Goal: Use online tool/utility: Use online tool/utility

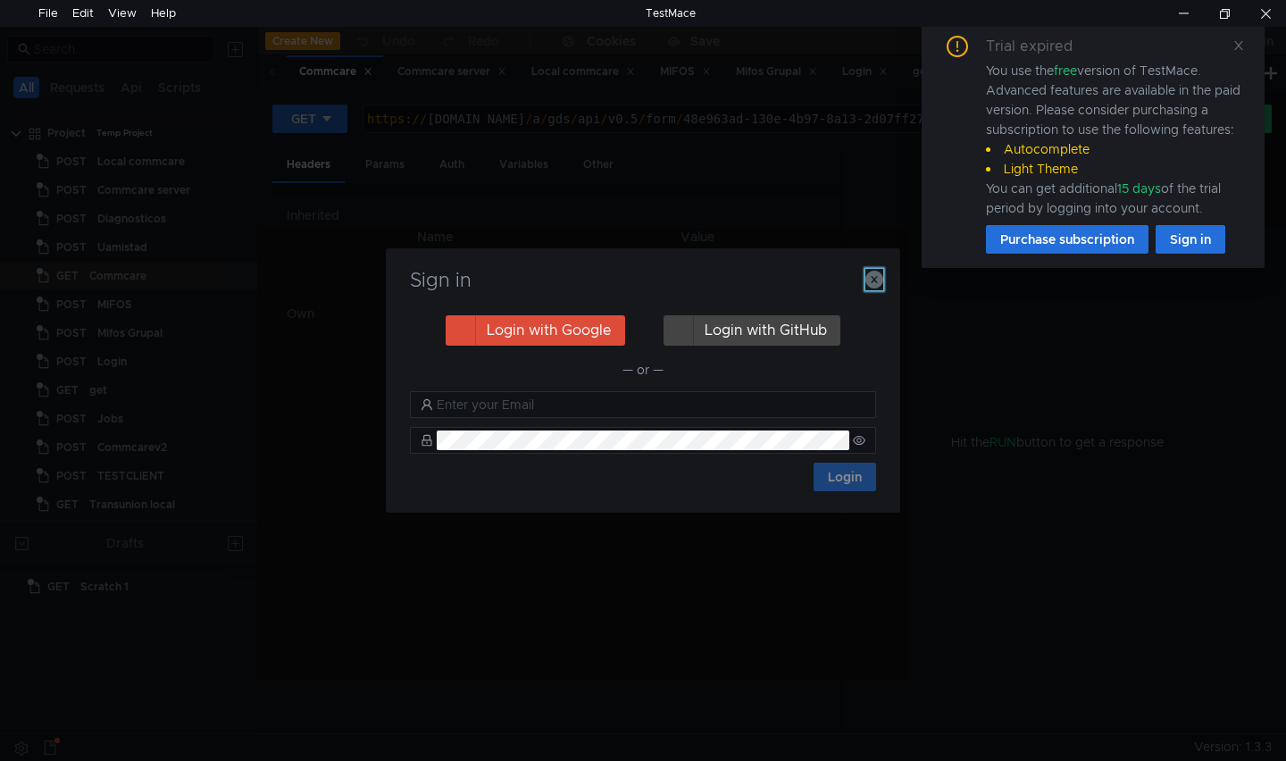
click at [865, 278] on icon "button" at bounding box center [874, 280] width 18 height 18
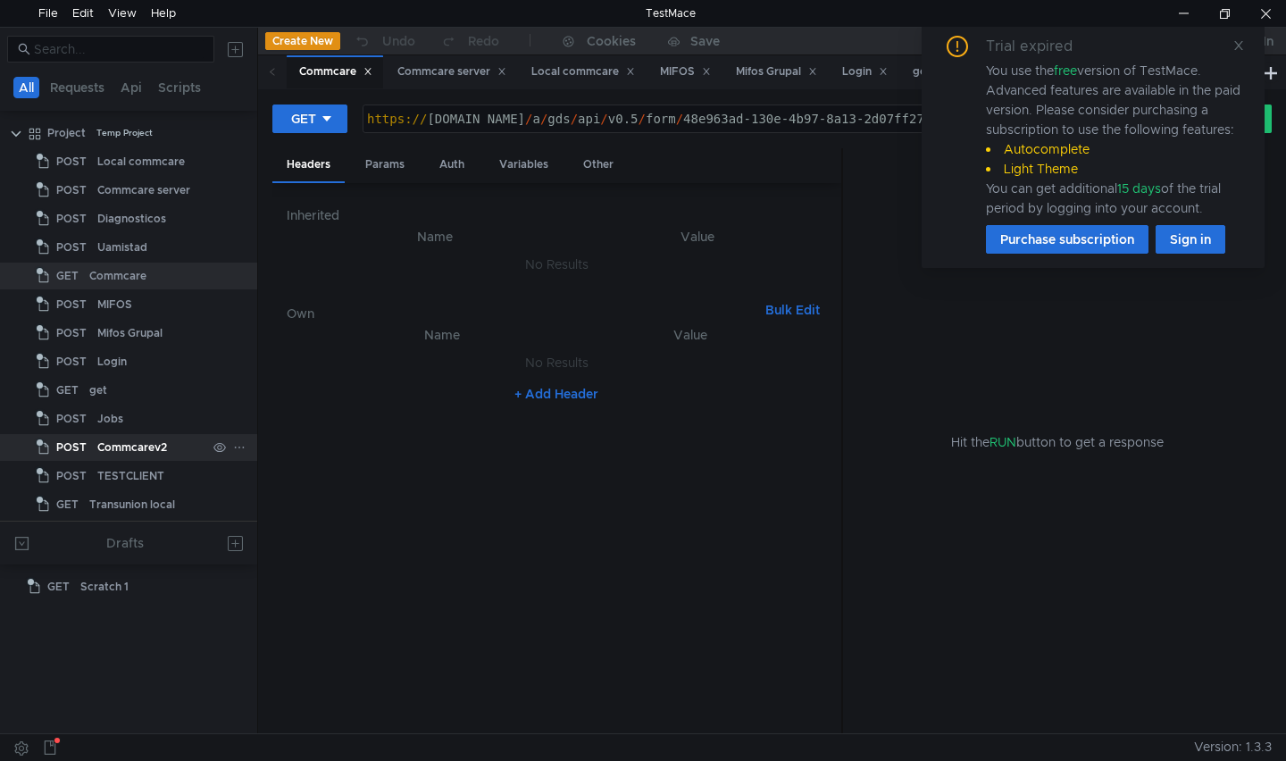
scroll to position [1, 0]
click at [310, 37] on button "Create New" at bounding box center [302, 41] width 75 height 18
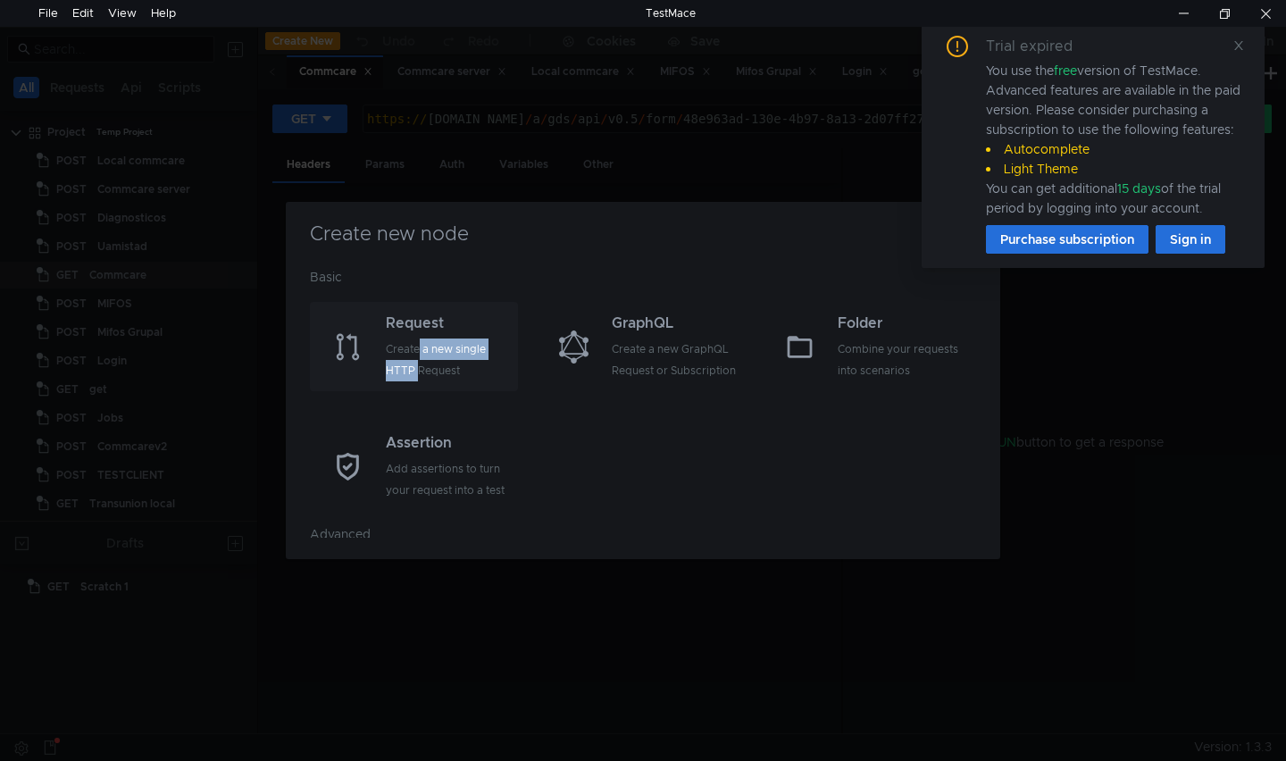
click at [419, 359] on div "Create a new single HTTP Request" at bounding box center [450, 359] width 128 height 43
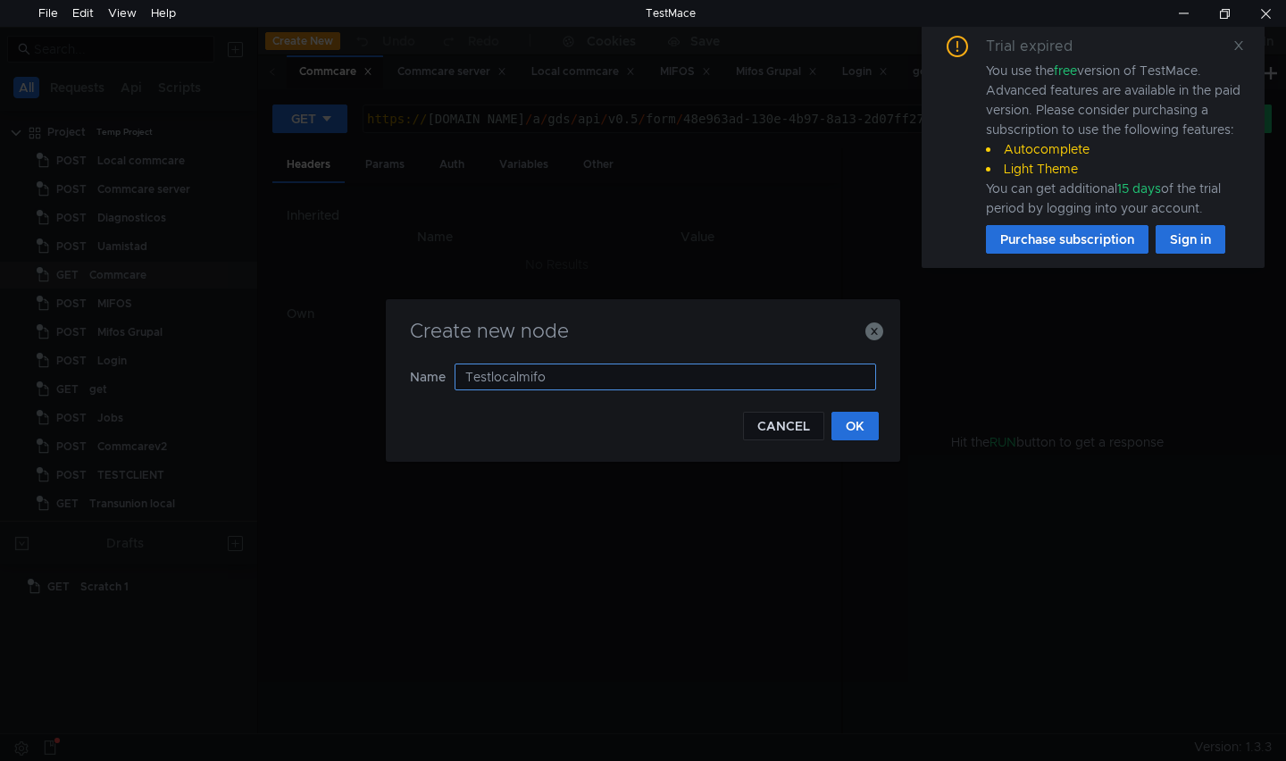
type input "Testlocalmifos"
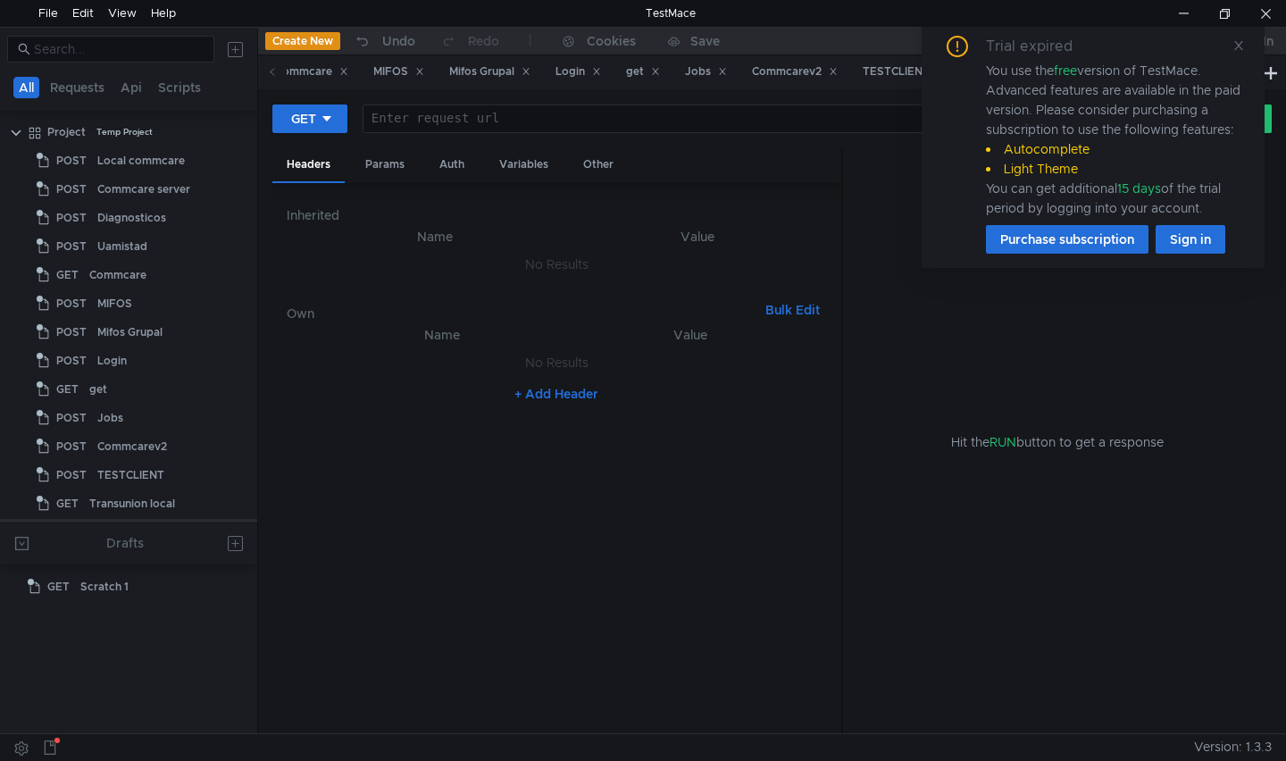
click at [459, 113] on div at bounding box center [755, 133] width 784 height 43
type textarea "[URL][TECHNICAL_ID]"
click at [1237, 47] on icon at bounding box center [1238, 45] width 12 height 12
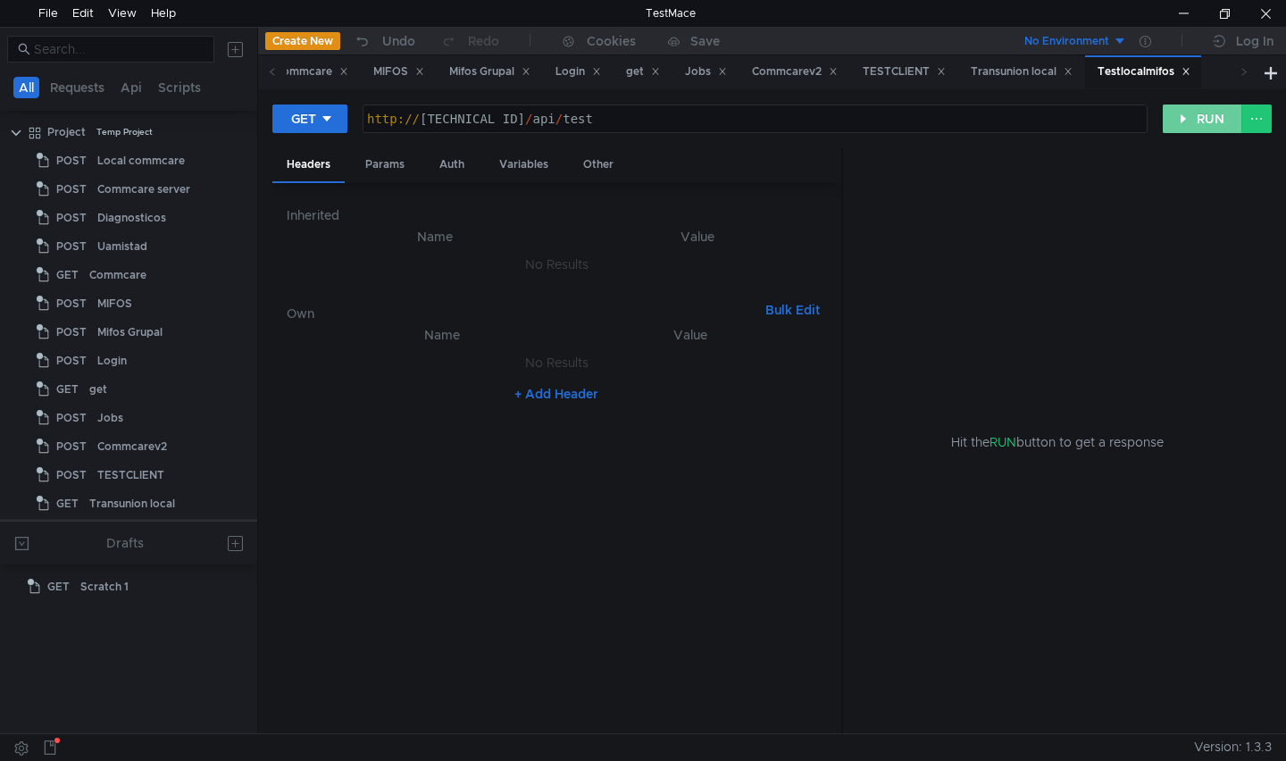
click at [1215, 121] on button "RUN" at bounding box center [1201, 118] width 79 height 29
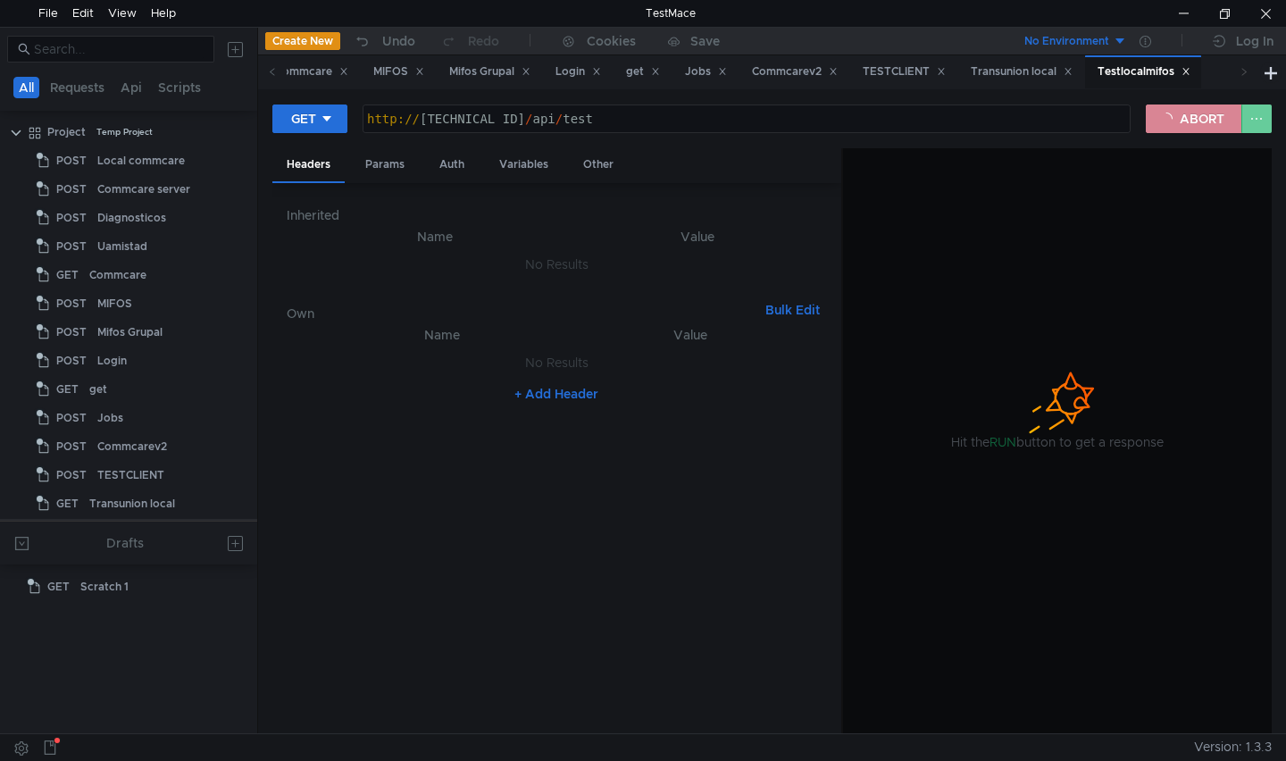
click at [1186, 122] on button "ABORT" at bounding box center [1193, 118] width 96 height 29
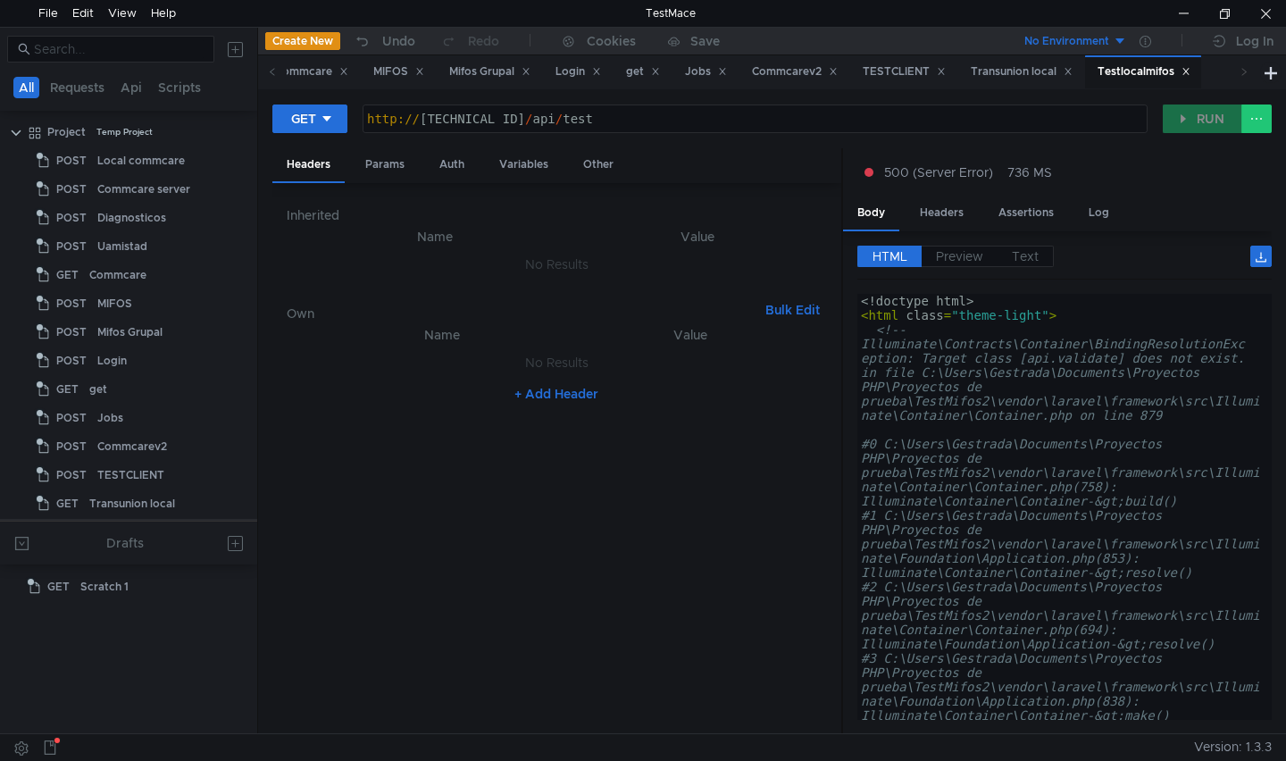
click at [512, 555] on nz-table "Name Value No Results + Add Header" at bounding box center [557, 521] width 540 height 395
click at [645, 115] on div "http:// 127.0.0.1:8000 / api / test" at bounding box center [755, 133] width 784 height 43
click at [703, 113] on div "http:// 127.0.0.1:8000 / api / test" at bounding box center [755, 133] width 784 height 43
click at [1253, 120] on button at bounding box center [1256, 118] width 30 height 29
click at [1028, 336] on div at bounding box center [643, 380] width 1286 height 761
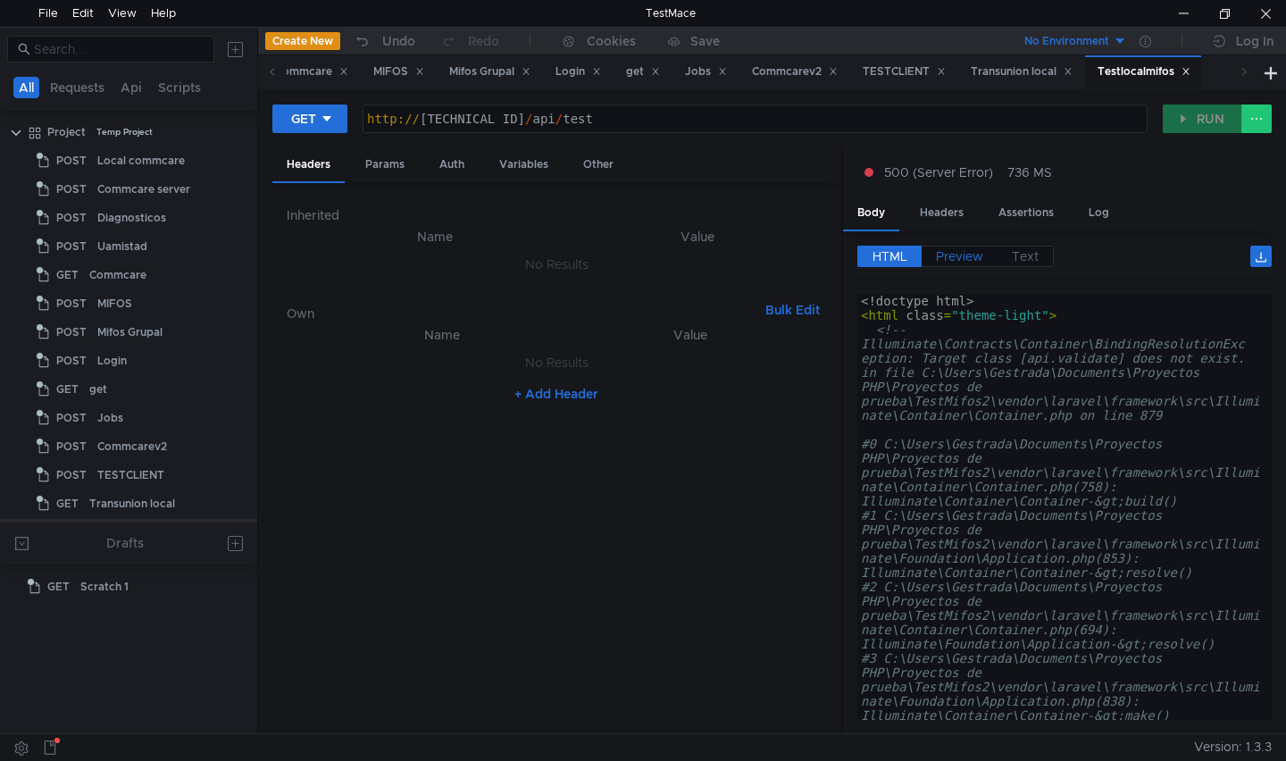
click at [944, 254] on span "Preview" at bounding box center [959, 256] width 47 height 16
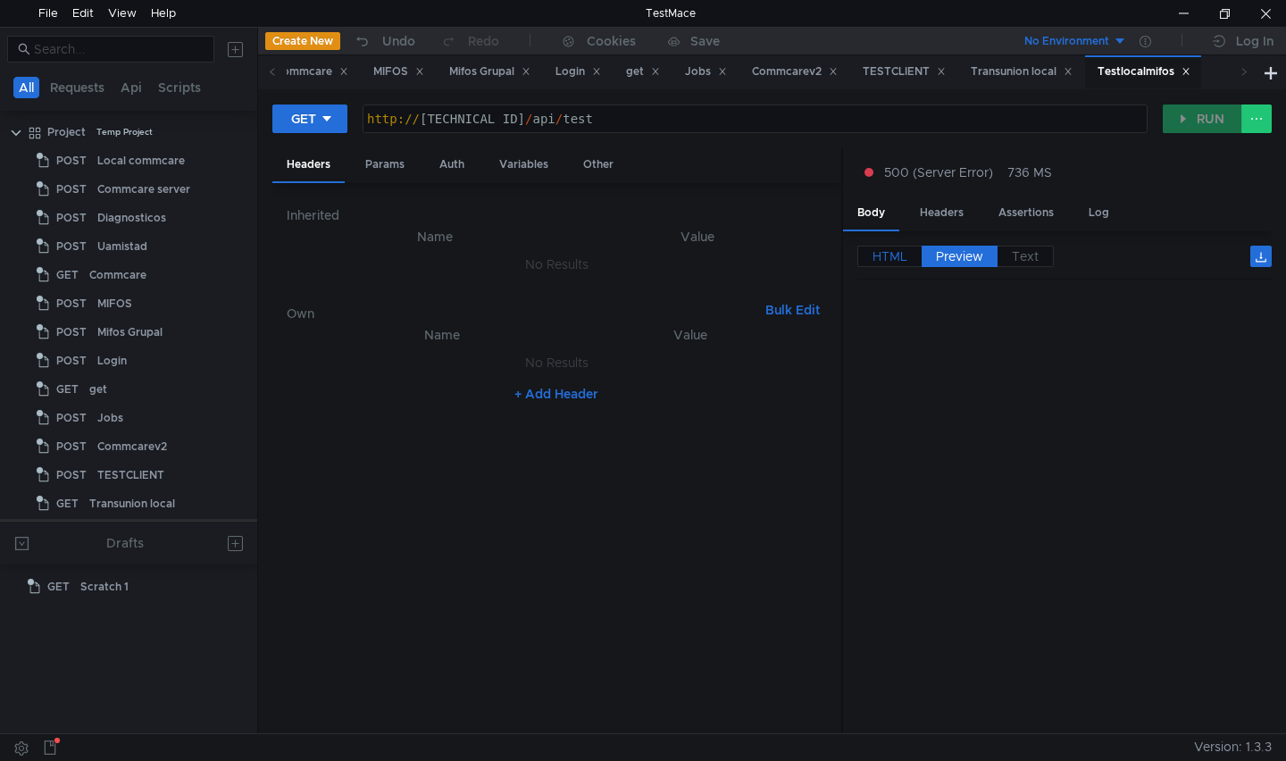
click at [900, 261] on span "HTML" at bounding box center [889, 256] width 35 height 16
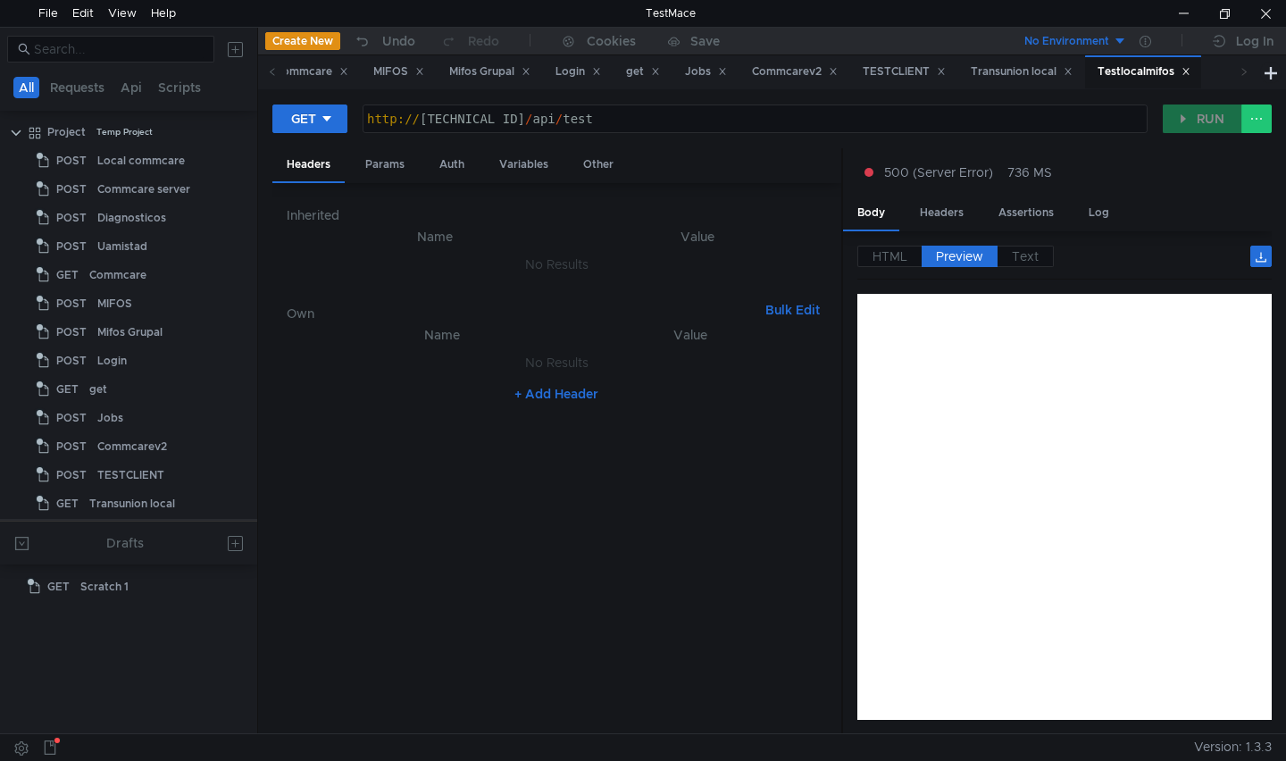
click at [657, 116] on div "http:// 127.0.0.1:8000 / api / test" at bounding box center [755, 133] width 784 height 43
click at [625, 124] on div "http:// 127.0.0.1:8000 / api / test" at bounding box center [755, 133] width 784 height 43
click at [625, 123] on div "http:// 127.0.0.1:8000 / api / test" at bounding box center [755, 133] width 784 height 43
click at [1047, 72] on div "Transunion local" at bounding box center [1021, 71] width 102 height 19
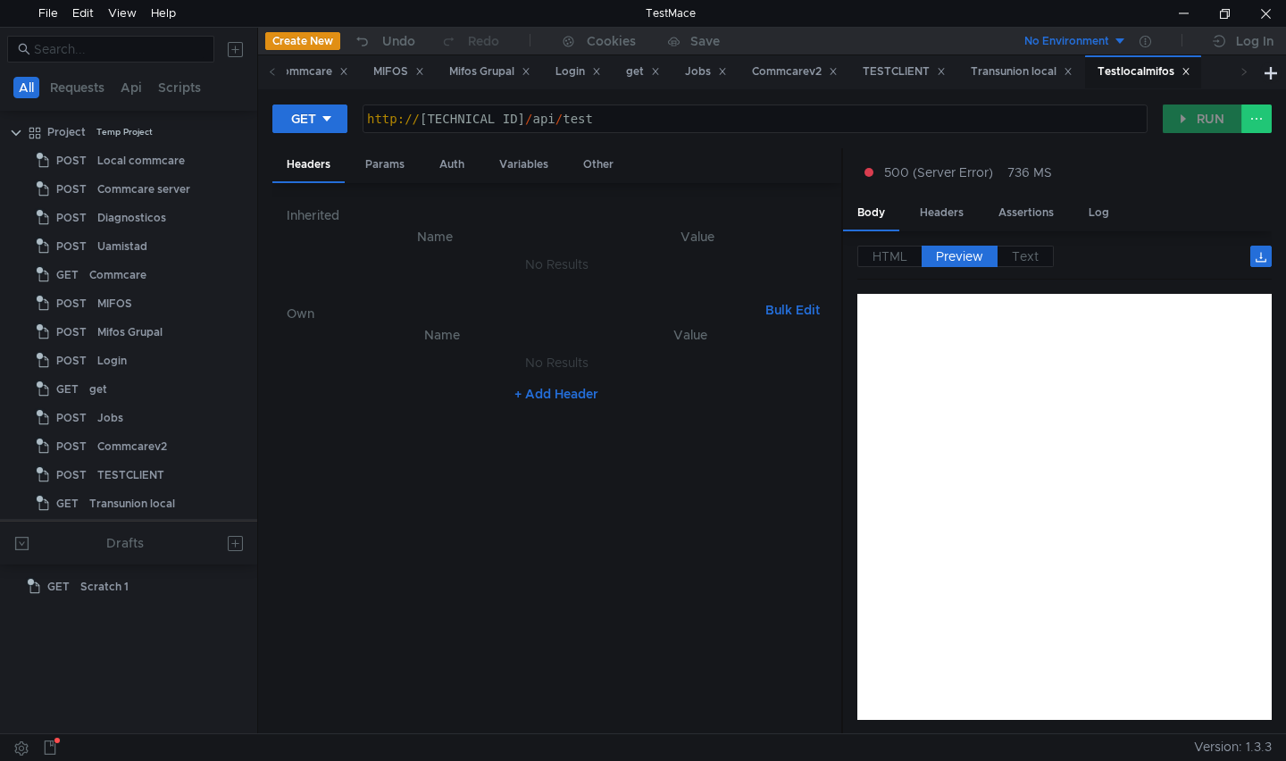
click at [106, 490] on div "Transunion local" at bounding box center [132, 503] width 86 height 27
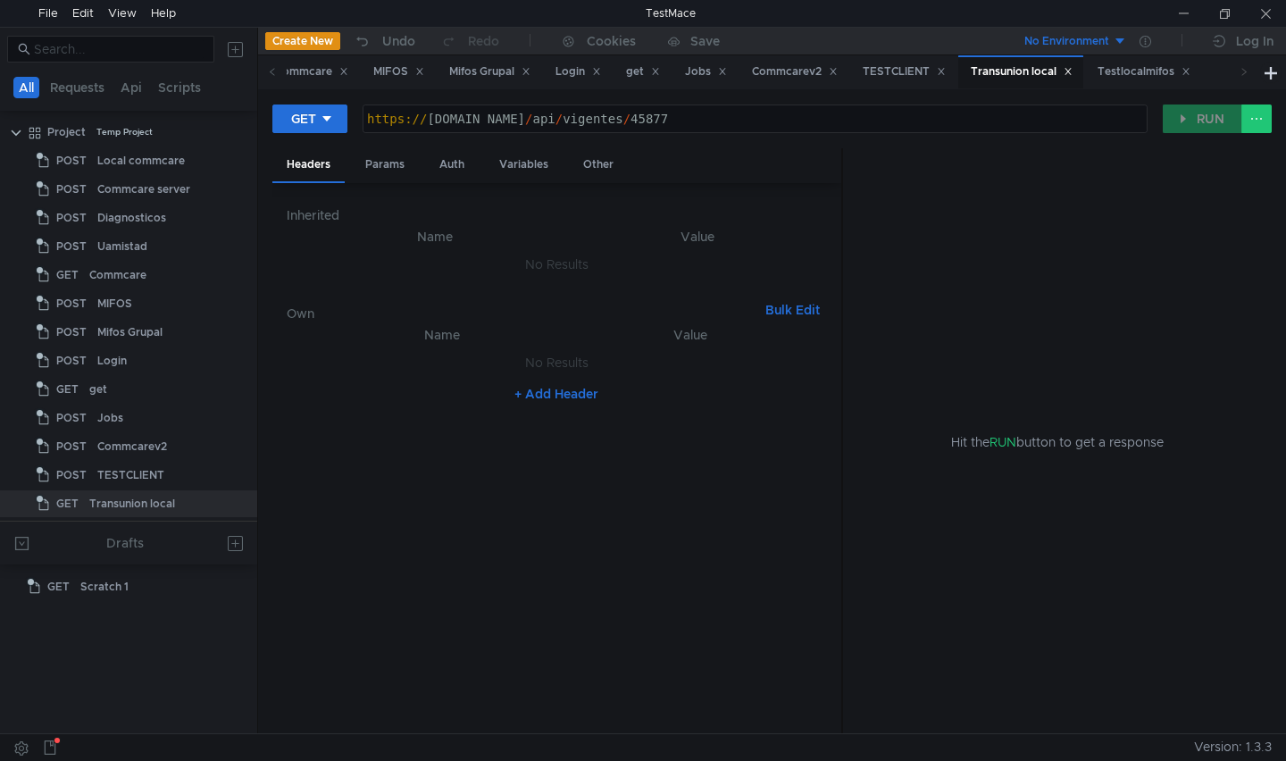
scroll to position [29, 0]
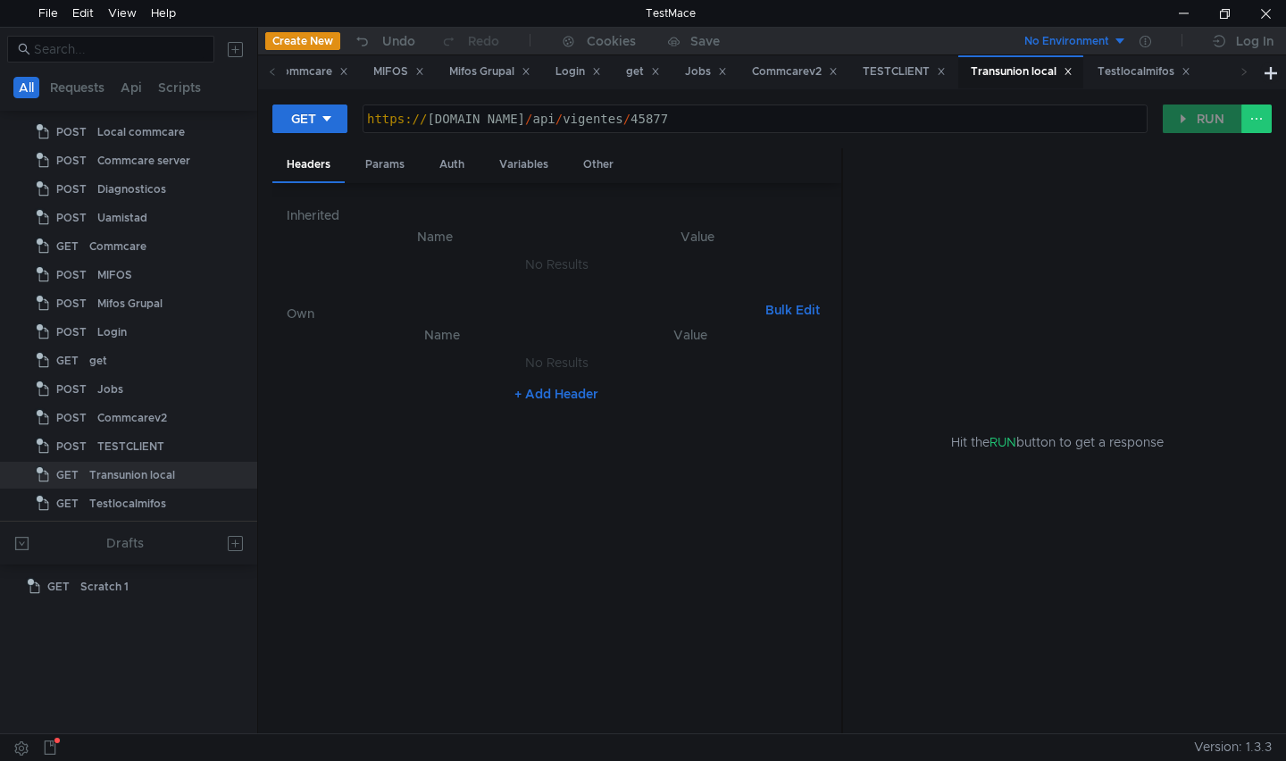
click at [1041, 104] on div "https:// tu.puentedeamistadgt.com / api / vigentes / 45877 הההההההההההההההההההה…" at bounding box center [755, 119] width 787 height 30
click at [1119, 69] on div "Testlocalmifos" at bounding box center [1143, 71] width 116 height 33
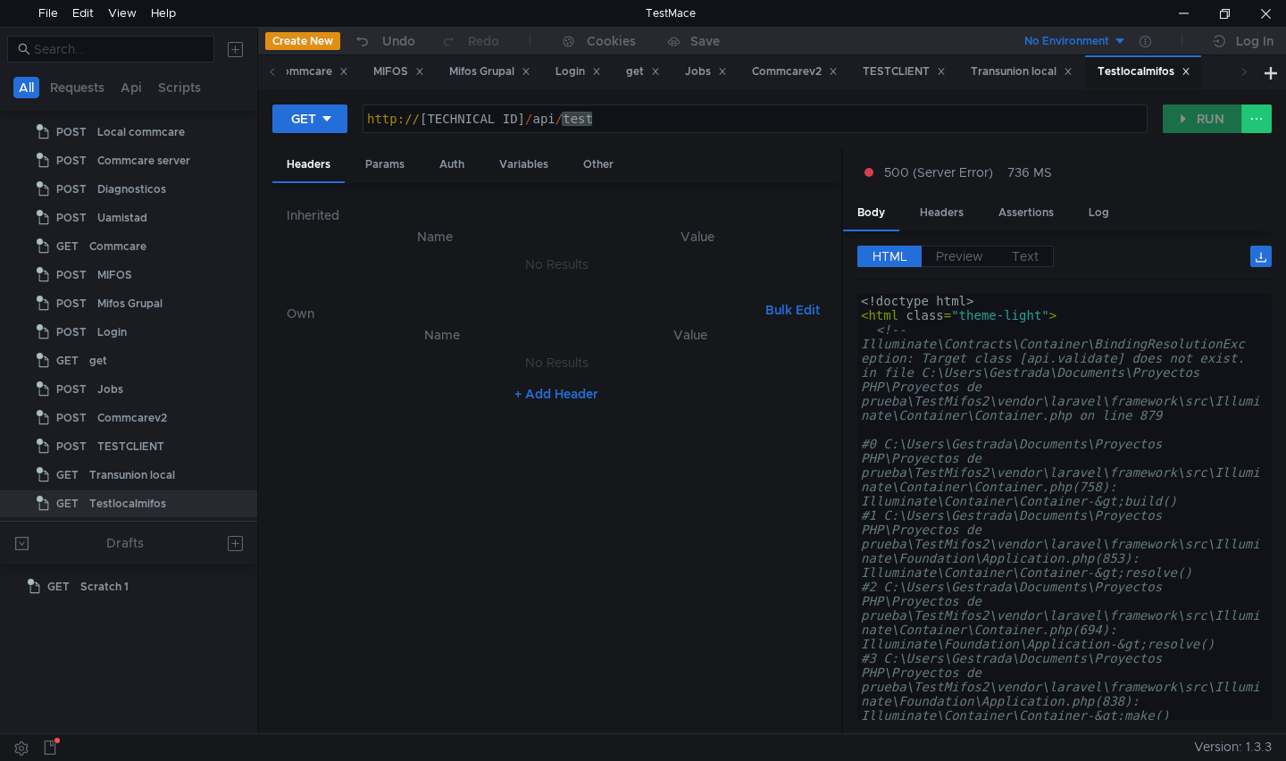
click at [1011, 117] on div "http:// 127.0.0.1:8000 / api / test" at bounding box center [754, 118] width 783 height 27
click at [1190, 70] on icon at bounding box center [1185, 71] width 9 height 9
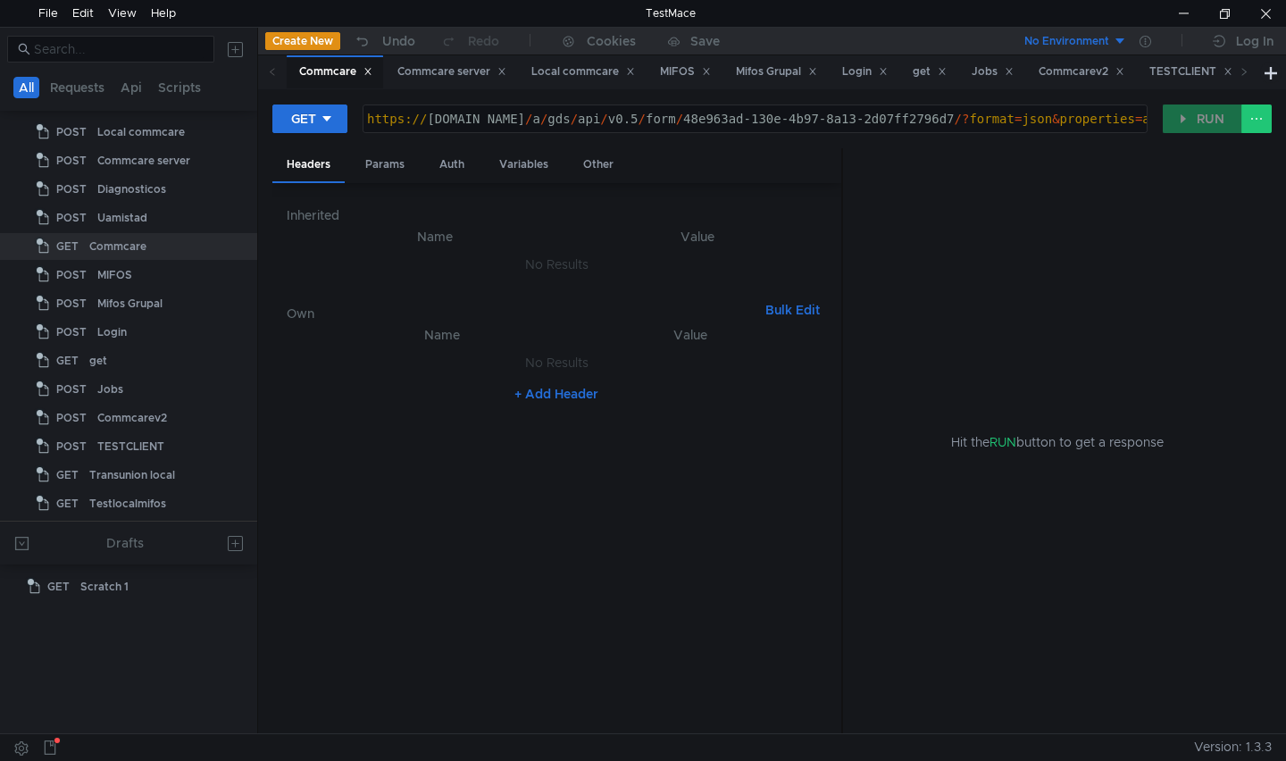
click at [1084, 235] on div "Hit the RUN button to get a response" at bounding box center [1057, 441] width 386 height 587
click at [1261, 11] on div at bounding box center [1265, 13] width 41 height 27
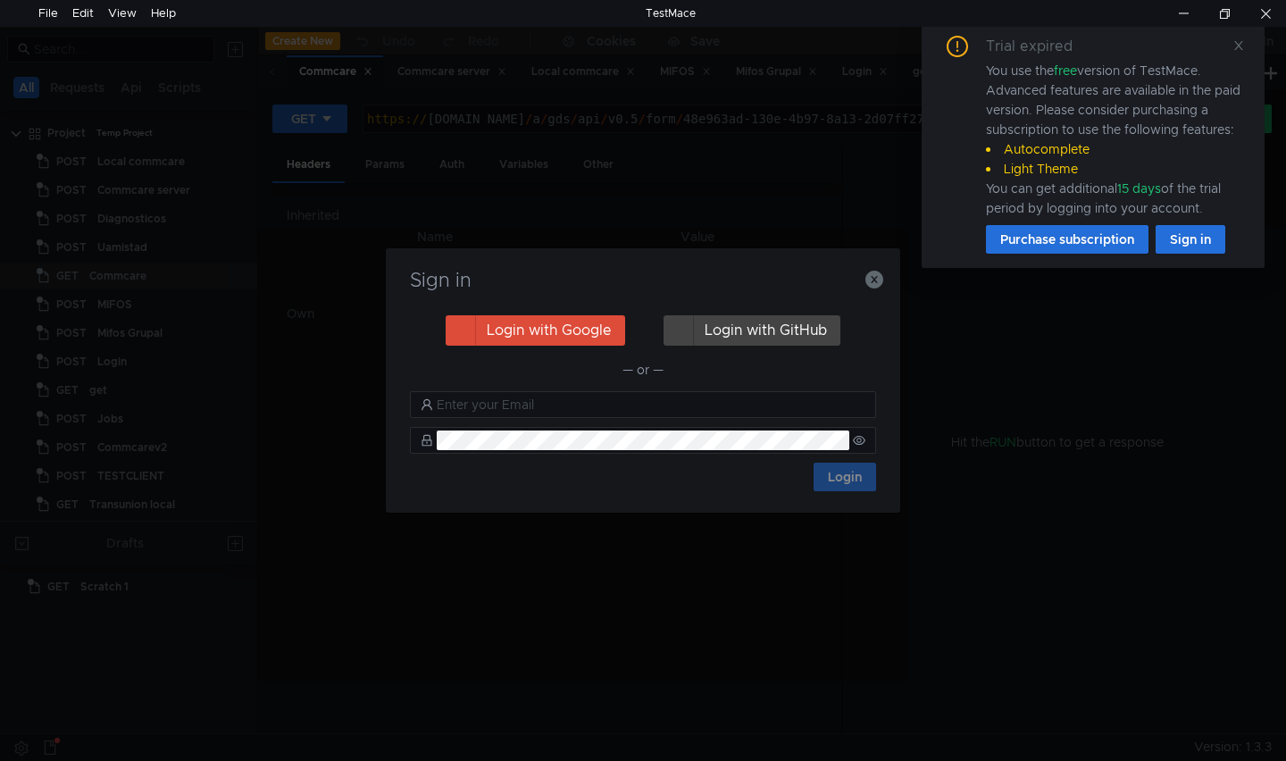
click at [862, 283] on h3 "Sign in" at bounding box center [642, 280] width 471 height 21
click at [874, 287] on icon "button" at bounding box center [874, 280] width 18 height 18
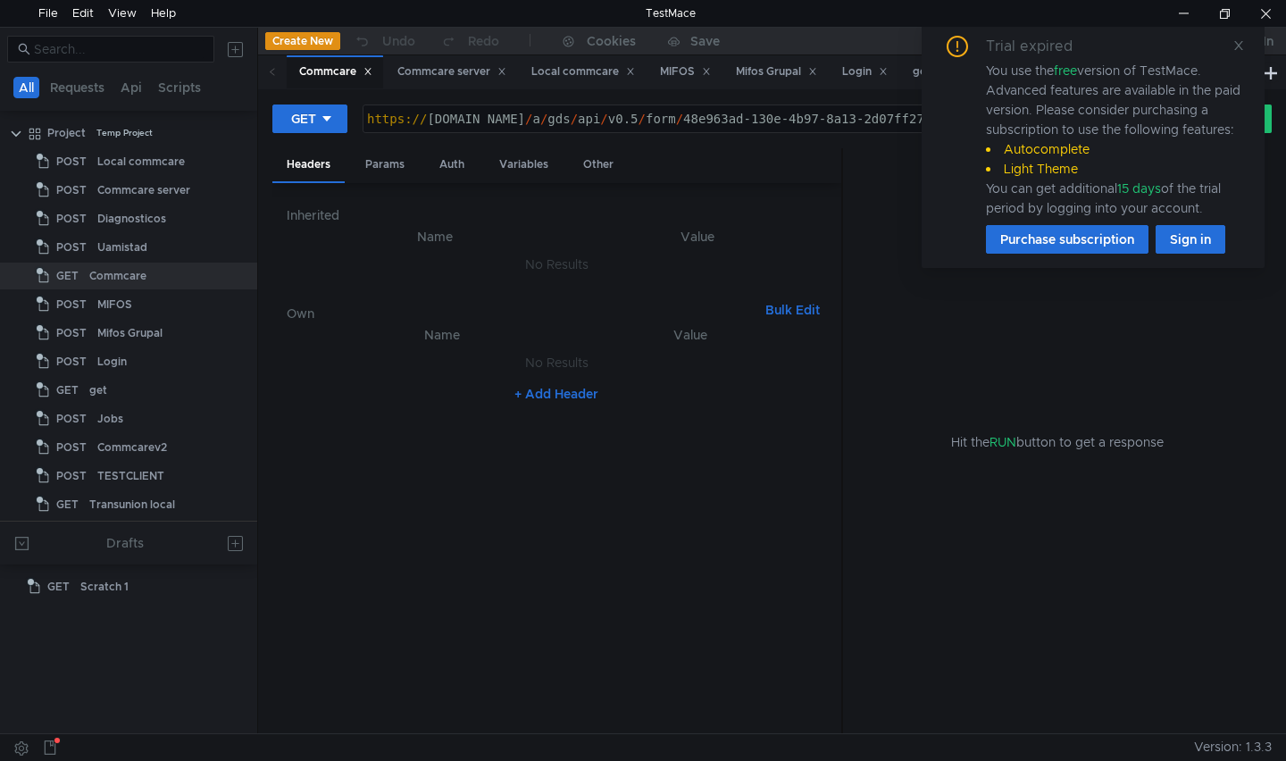
click at [1234, 50] on icon at bounding box center [1238, 45] width 12 height 12
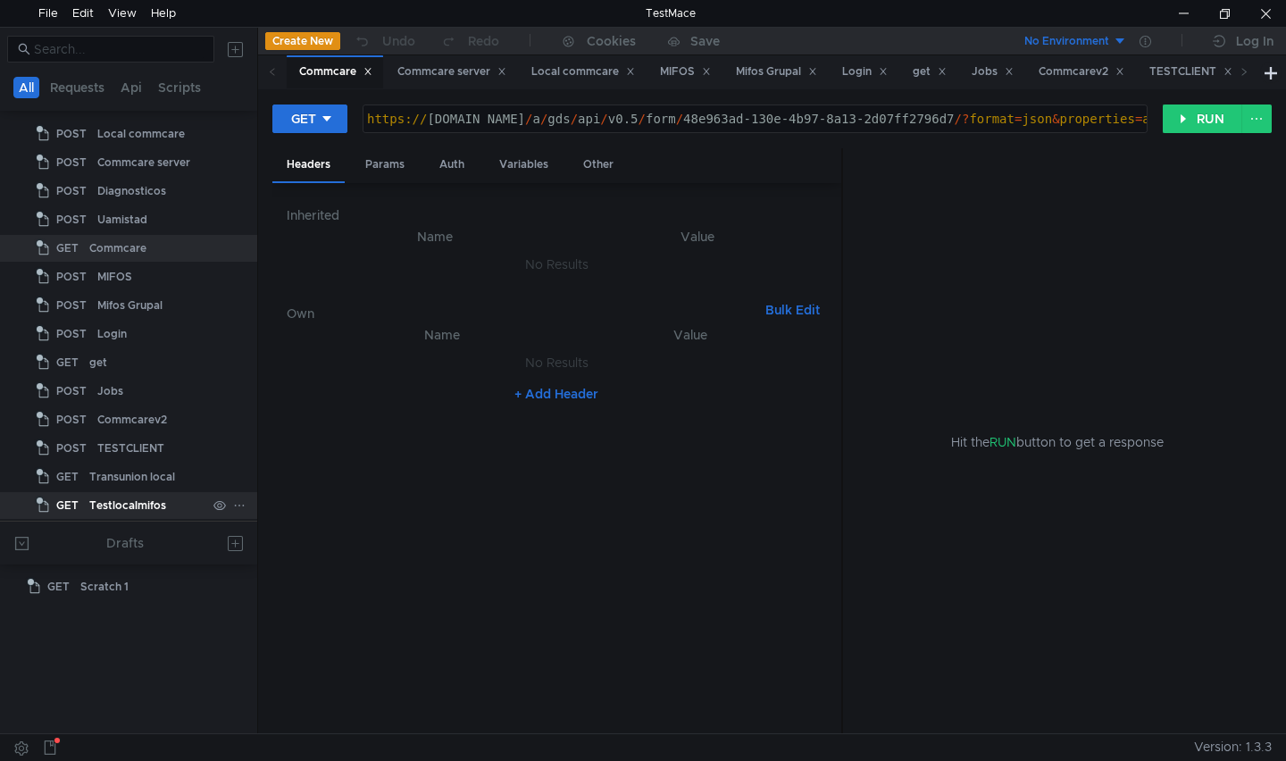
scroll to position [29, 0]
click at [122, 504] on div "Testlocalmifos" at bounding box center [127, 503] width 77 height 27
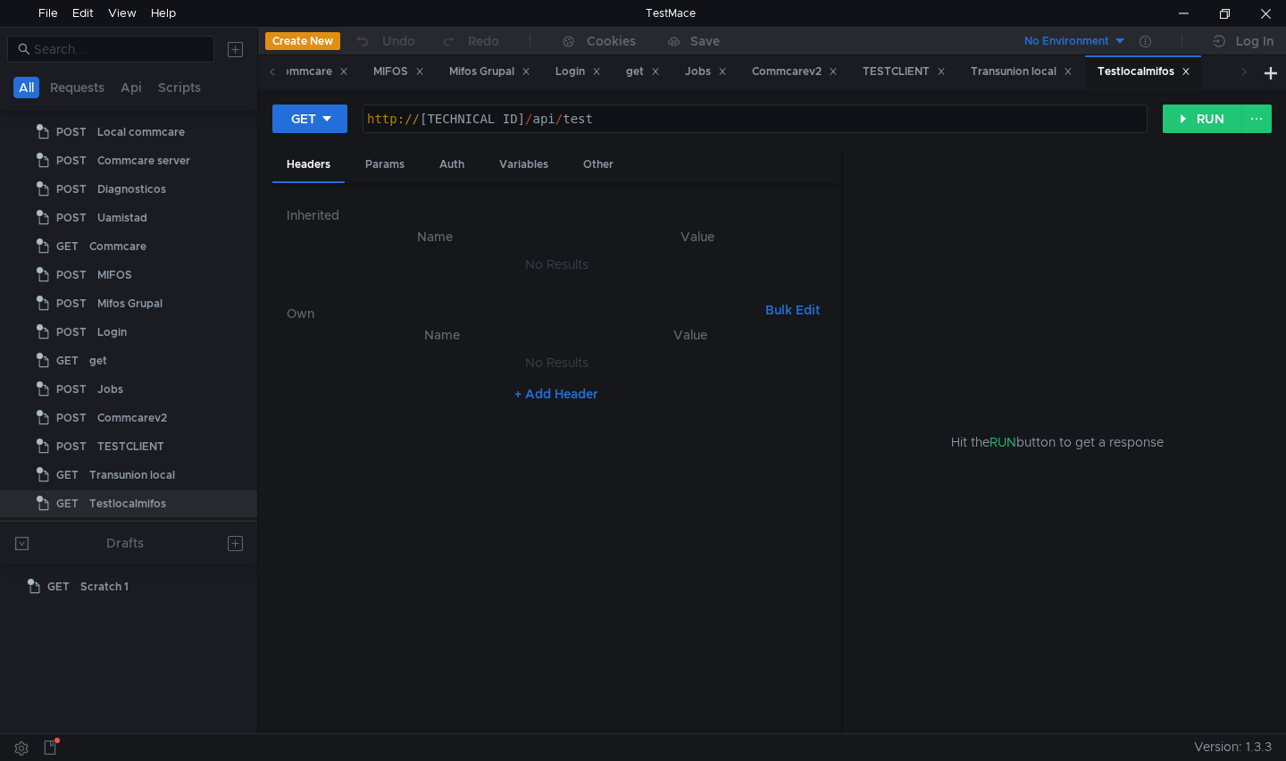
type textarea "[URL][TECHNICAL_ID]"
click at [800, 122] on div "http:// 127.0.0.1:8000 / api / test" at bounding box center [755, 133] width 784 height 43
click at [1200, 124] on button "RUN" at bounding box center [1201, 118] width 79 height 29
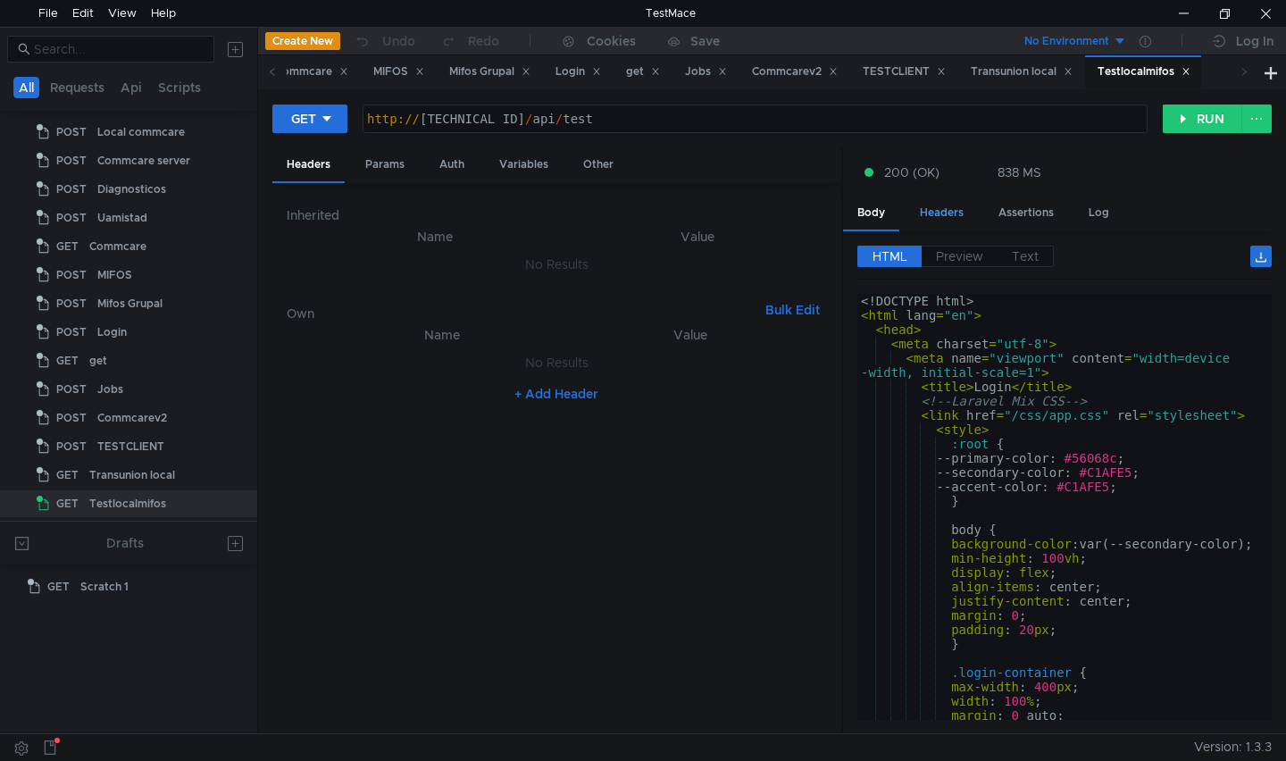
click at [942, 218] on div "Headers" at bounding box center [941, 212] width 72 height 33
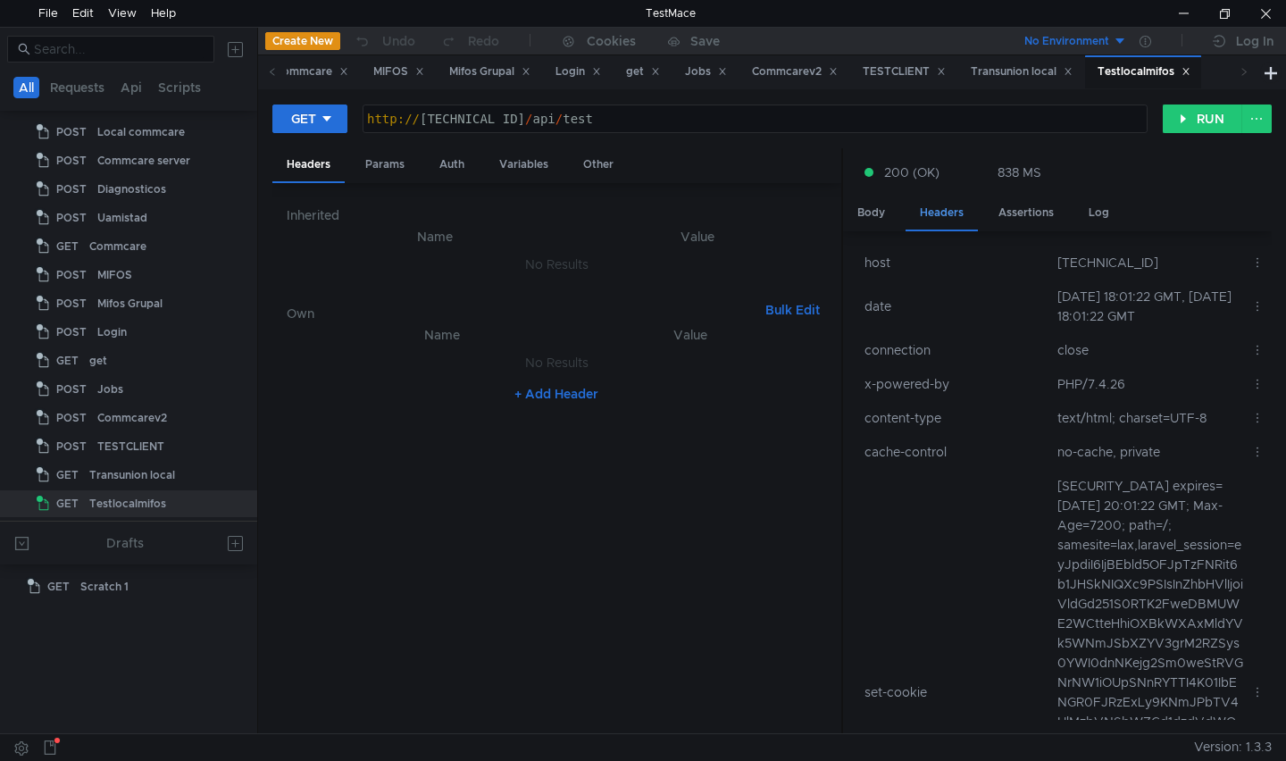
click at [942, 218] on div "Headers" at bounding box center [941, 213] width 72 height 35
click at [885, 217] on div "Body" at bounding box center [871, 212] width 56 height 33
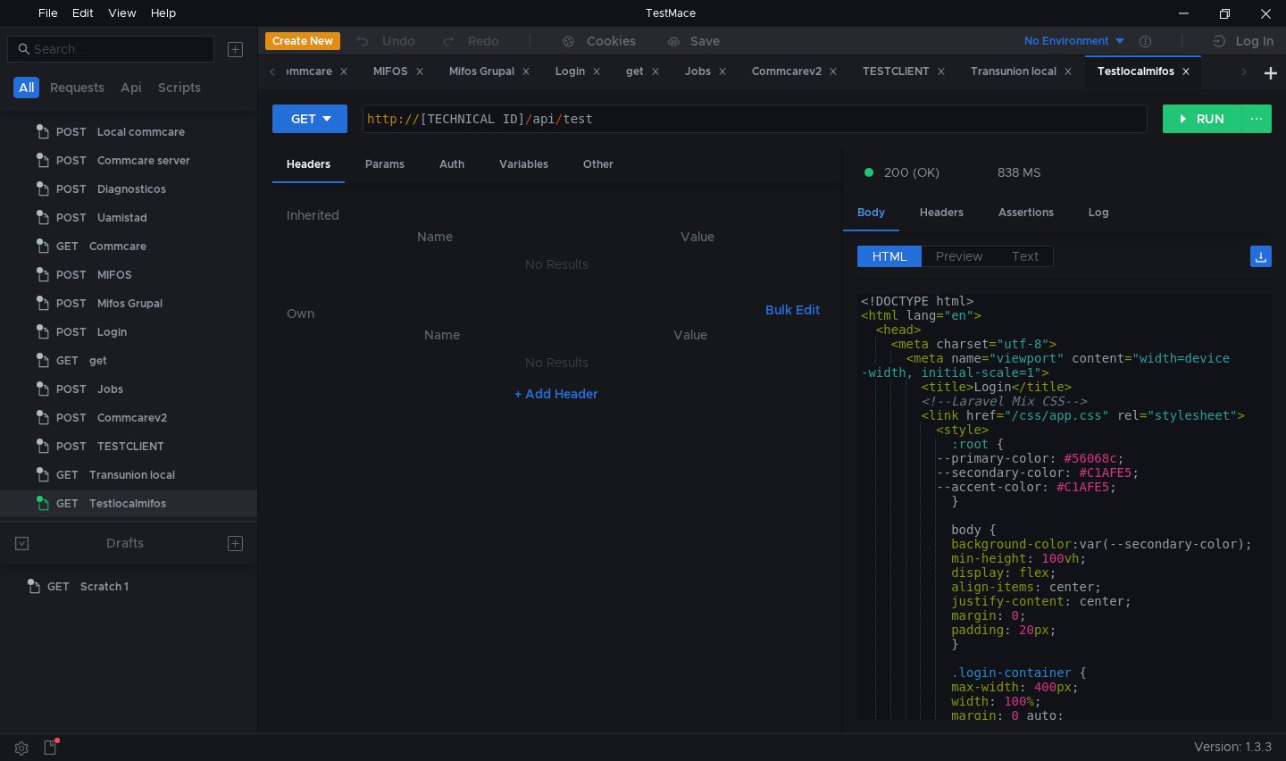
click at [863, 215] on div "Body" at bounding box center [871, 213] width 56 height 35
click at [941, 262] on span "Preview" at bounding box center [959, 256] width 47 height 16
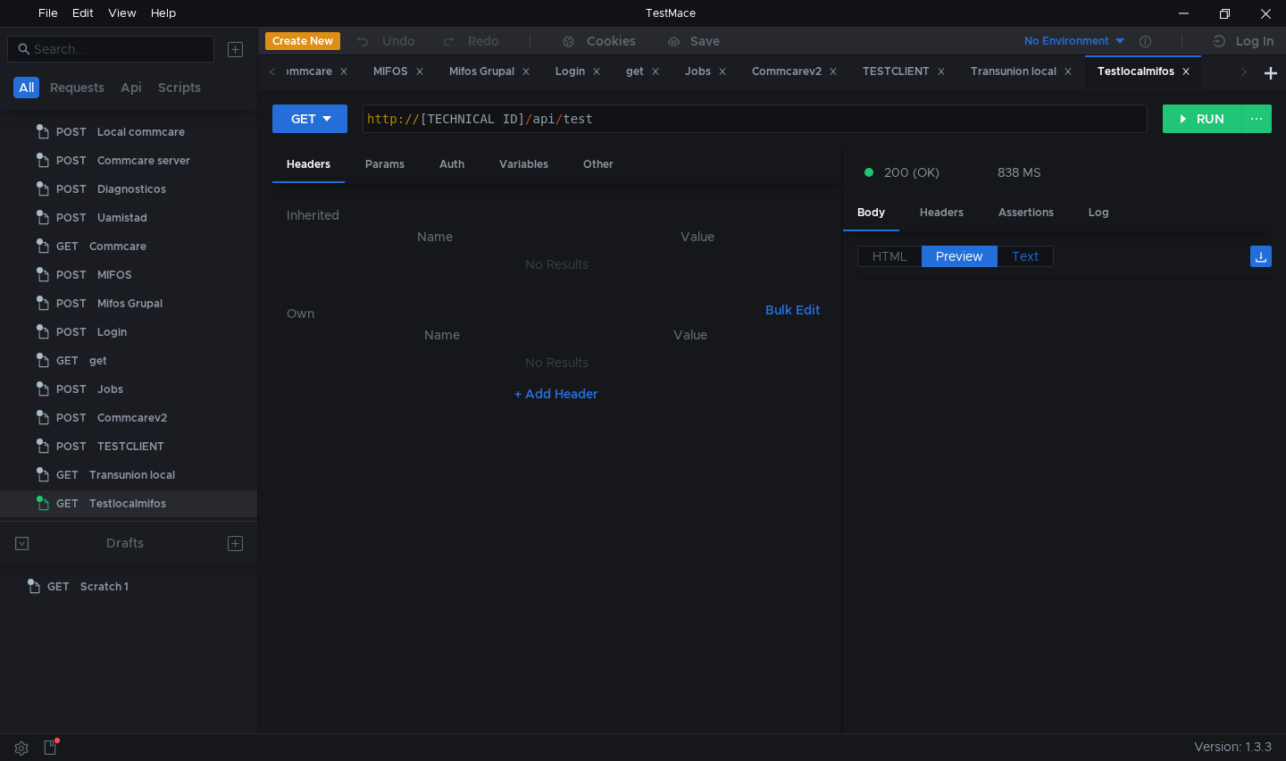
click at [1021, 252] on span "Text" at bounding box center [1024, 256] width 27 height 16
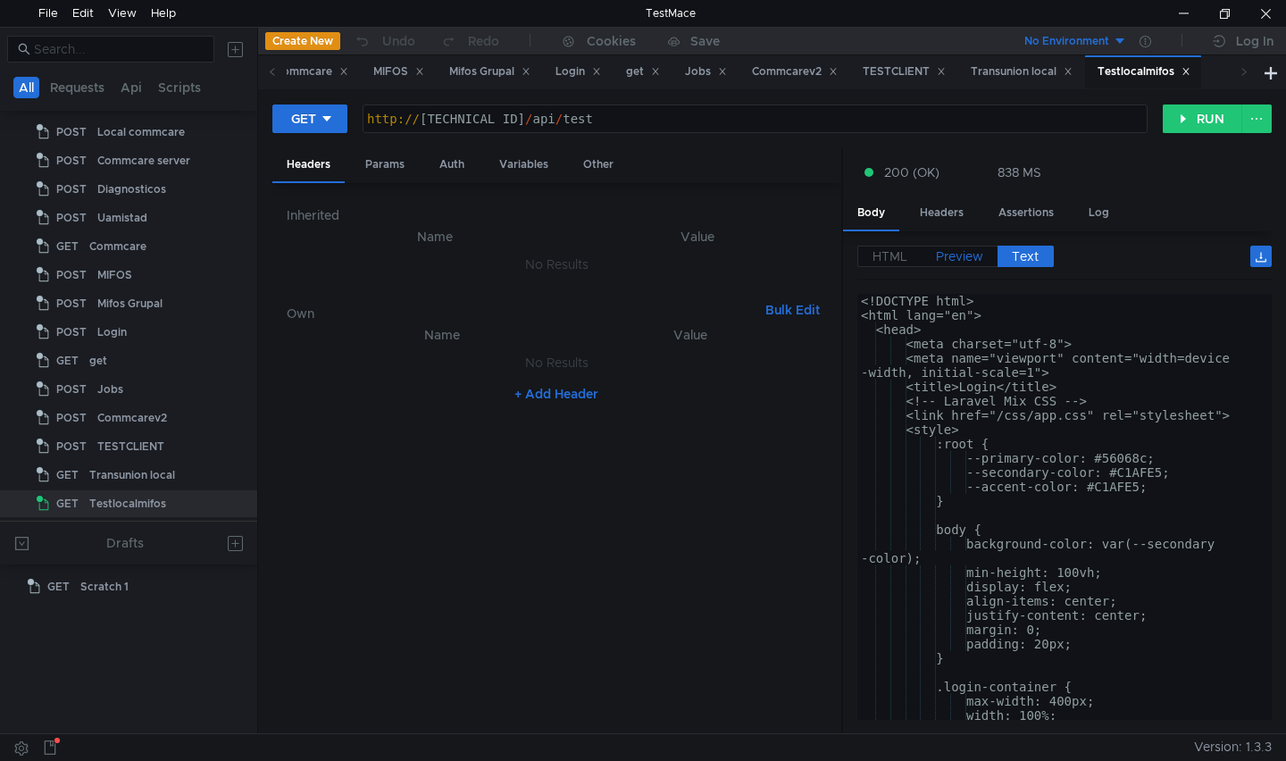
click at [953, 255] on span "Preview" at bounding box center [959, 256] width 47 height 16
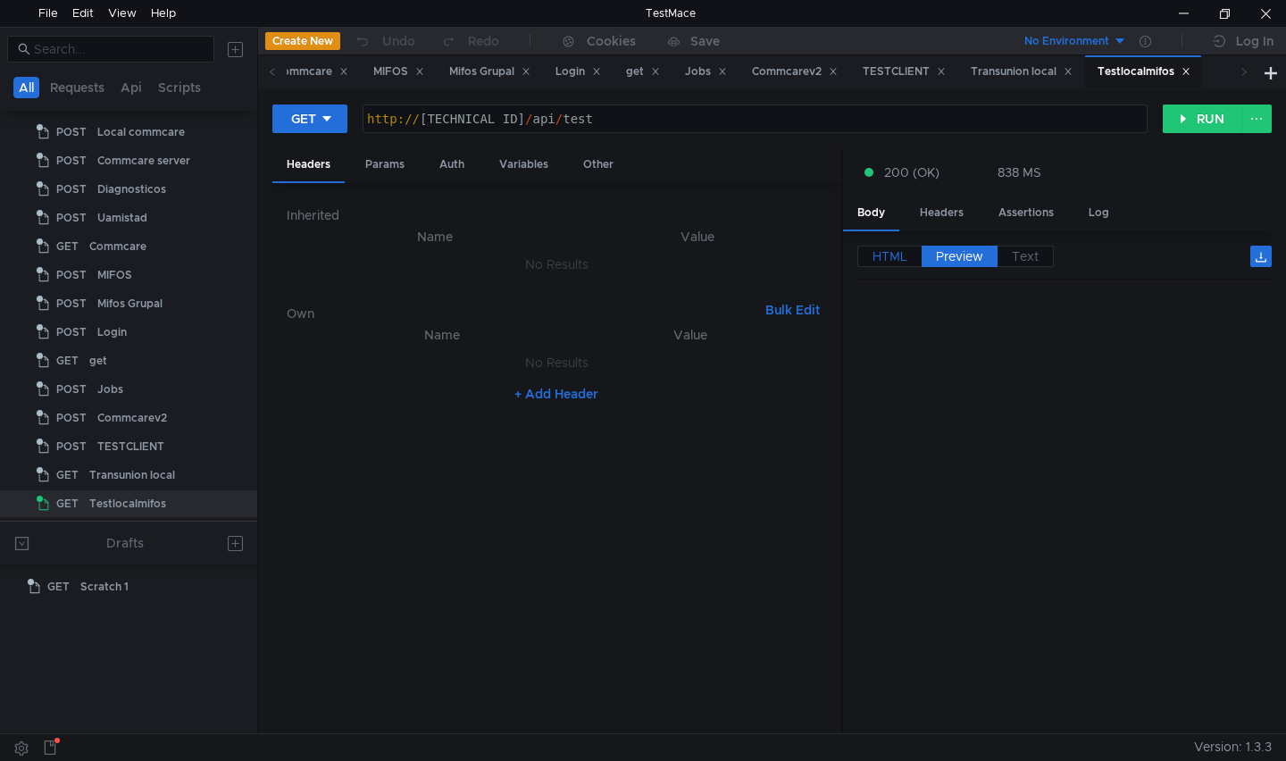
click at [891, 261] on span "HTML" at bounding box center [889, 256] width 35 height 16
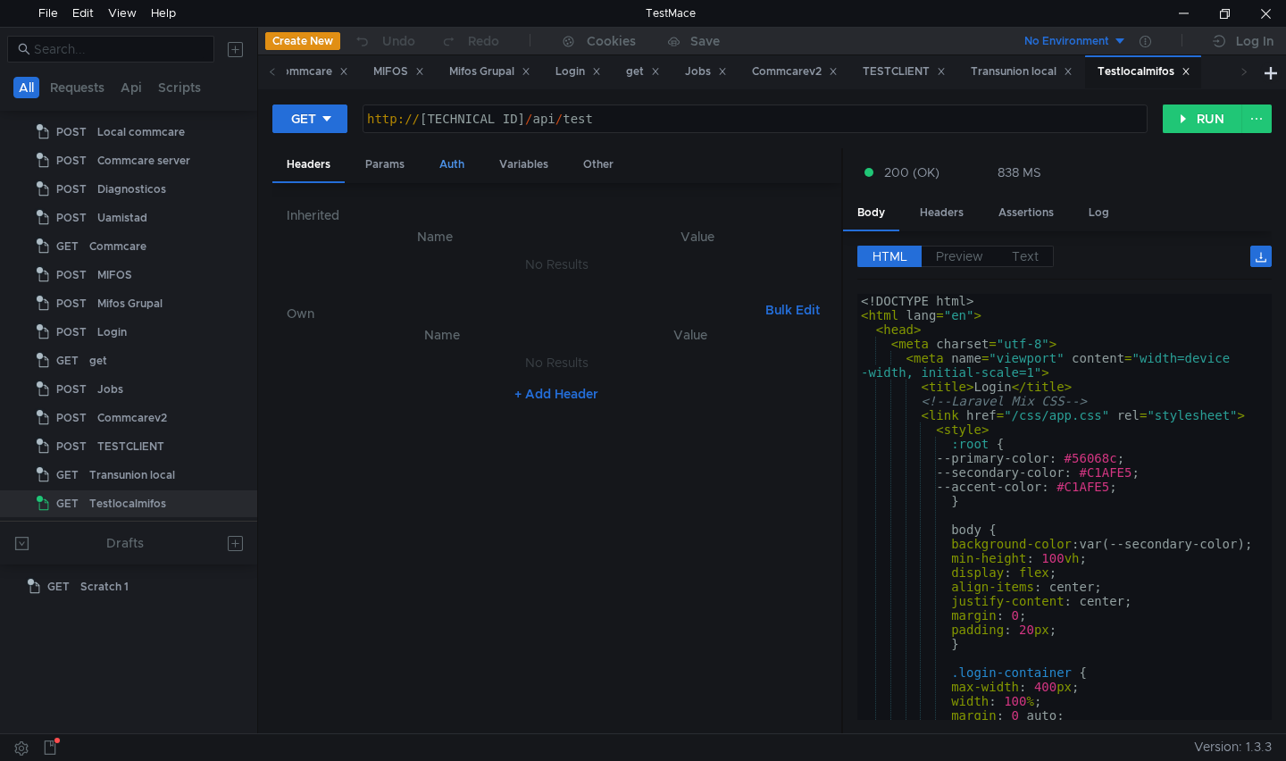
click at [441, 164] on div "Auth" at bounding box center [452, 164] width 54 height 33
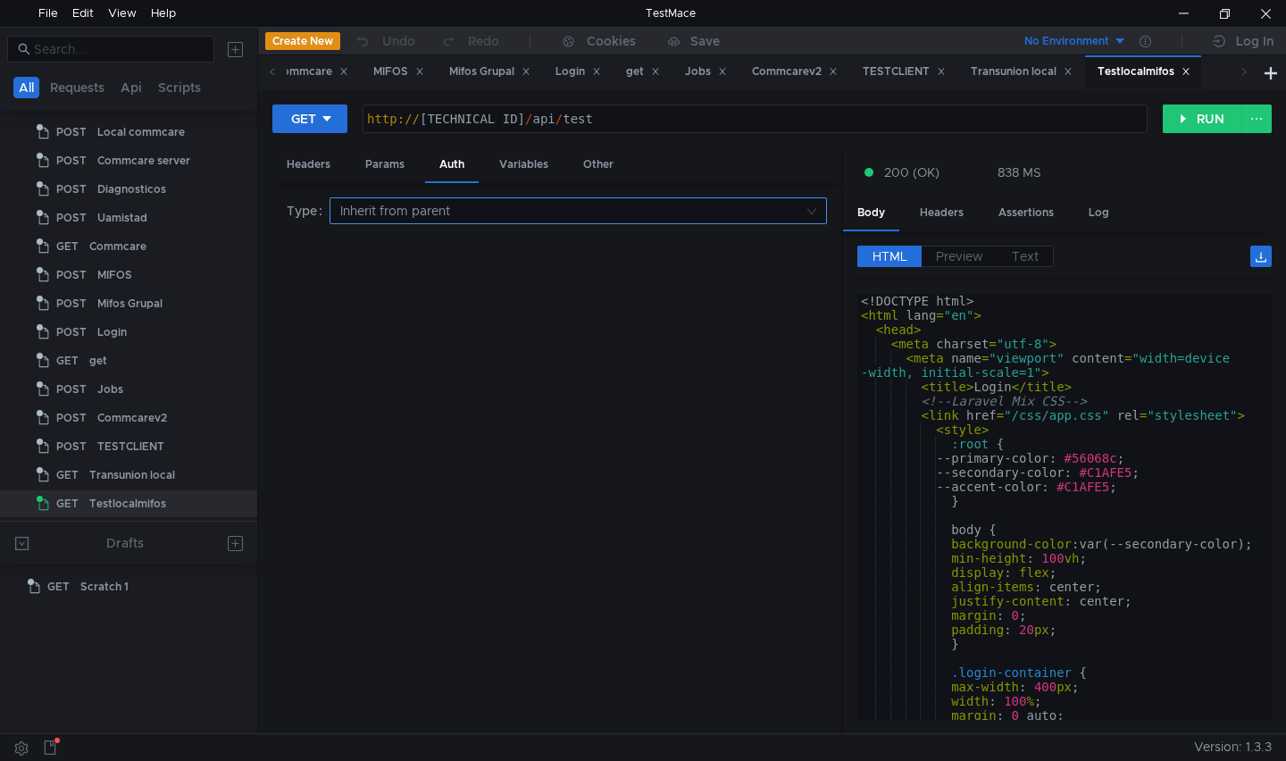
click at [805, 211] on nz-select-top-control "Inherit from parent" at bounding box center [577, 210] width 497 height 27
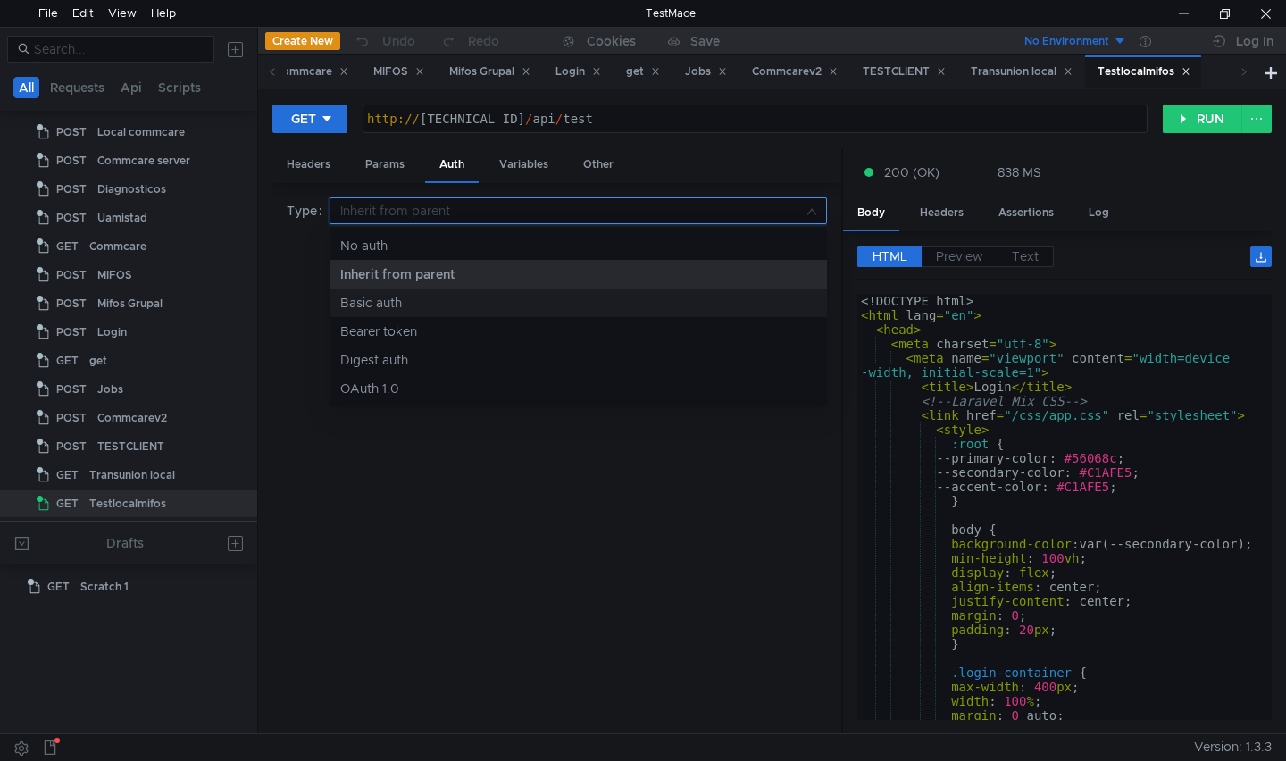
click at [370, 303] on div "Basic auth" at bounding box center [578, 303] width 476 height 20
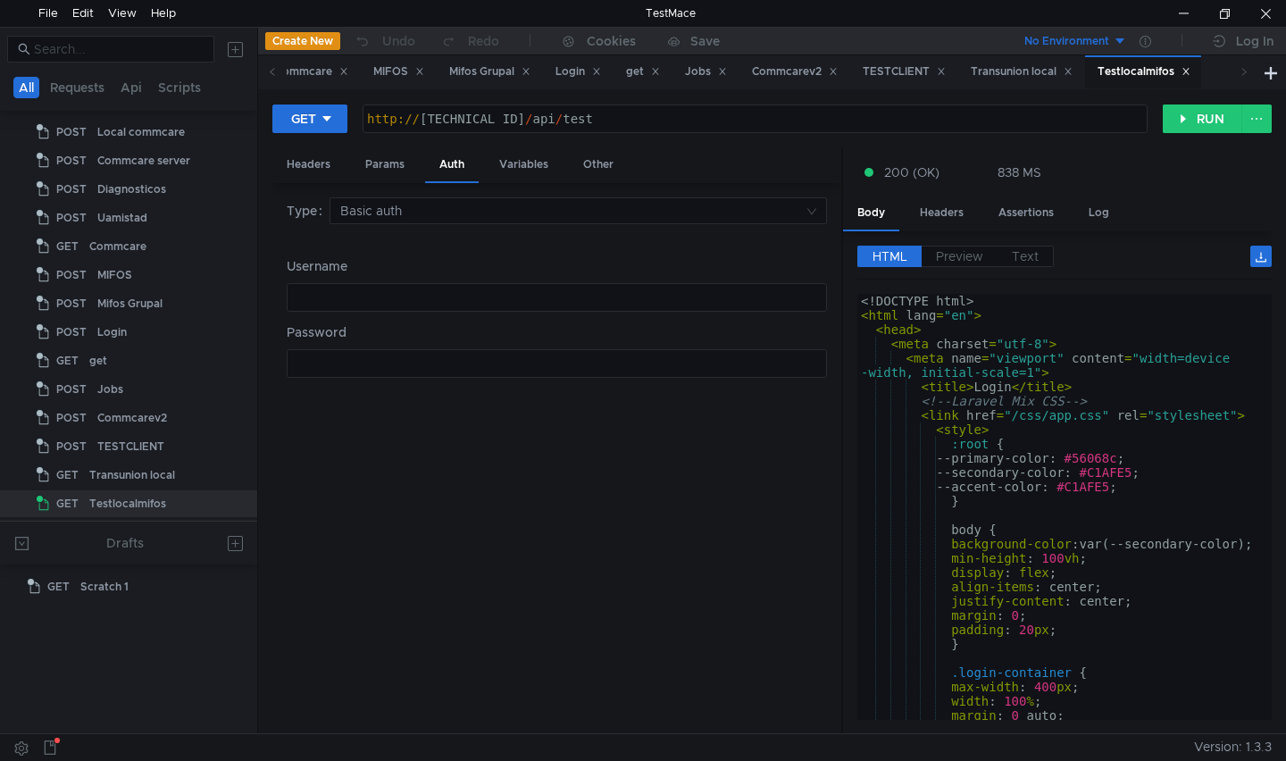
click at [419, 290] on div at bounding box center [556, 311] width 538 height 43
type textarea "101008"
type textarea "A"
type textarea "F"
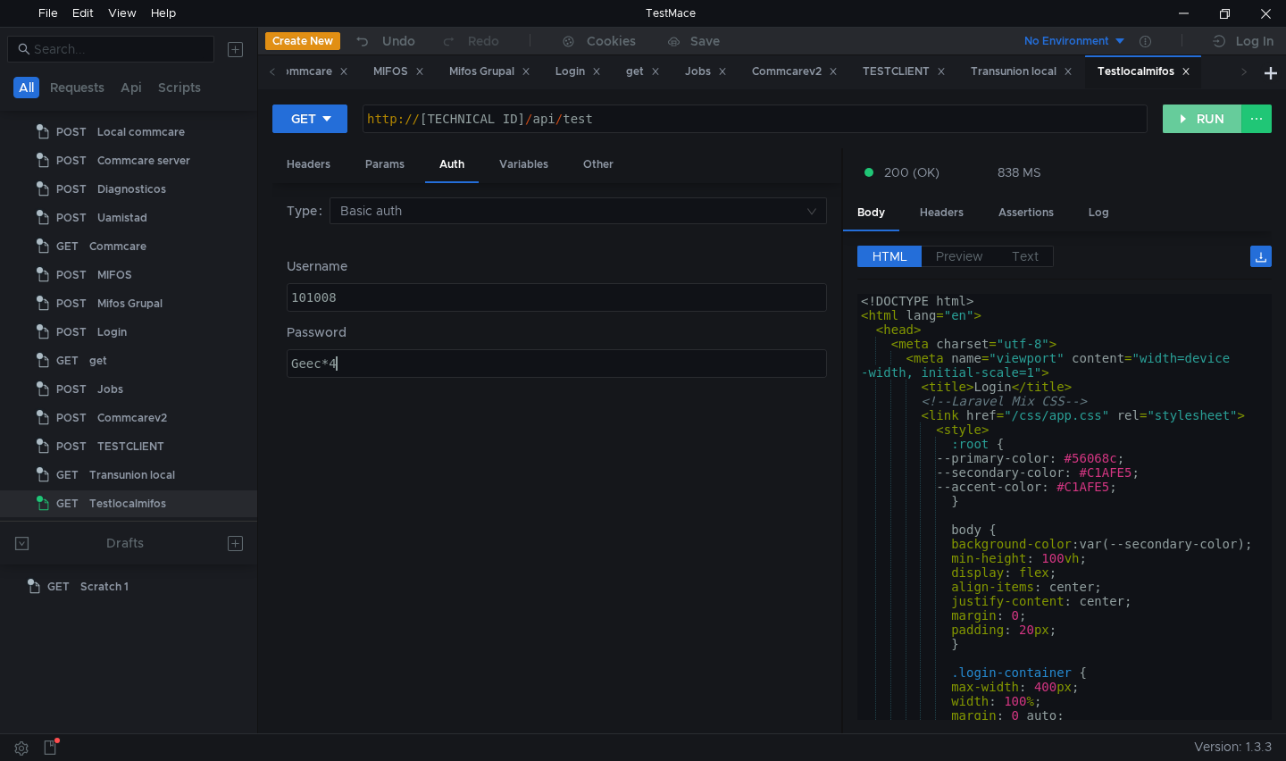
type textarea "Geec*4"
click at [1183, 116] on button "RUN" at bounding box center [1201, 118] width 79 height 29
click at [1187, 124] on button "RUN" at bounding box center [1201, 118] width 79 height 29
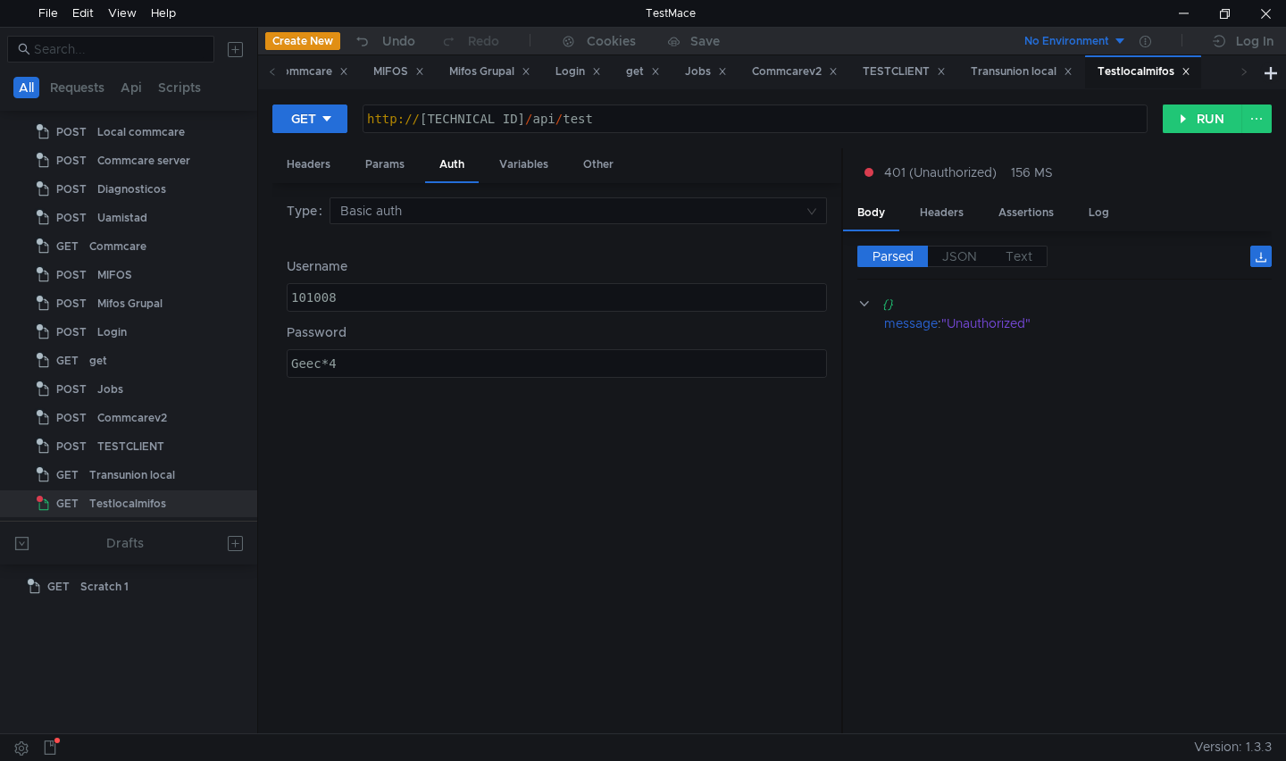
click at [1003, 437] on cdk-virtual-scroll-viewport "{} message : "Unauthorized"" at bounding box center [1064, 507] width 414 height 426
click at [946, 332] on div ""Unauthorized"" at bounding box center [1095, 323] width 309 height 20
click at [495, 326] on label "Password" at bounding box center [557, 332] width 540 height 20
click at [472, 296] on div "101008" at bounding box center [556, 311] width 538 height 43
drag, startPoint x: 455, startPoint y: 299, endPoint x: 144, endPoint y: 300, distance: 311.6
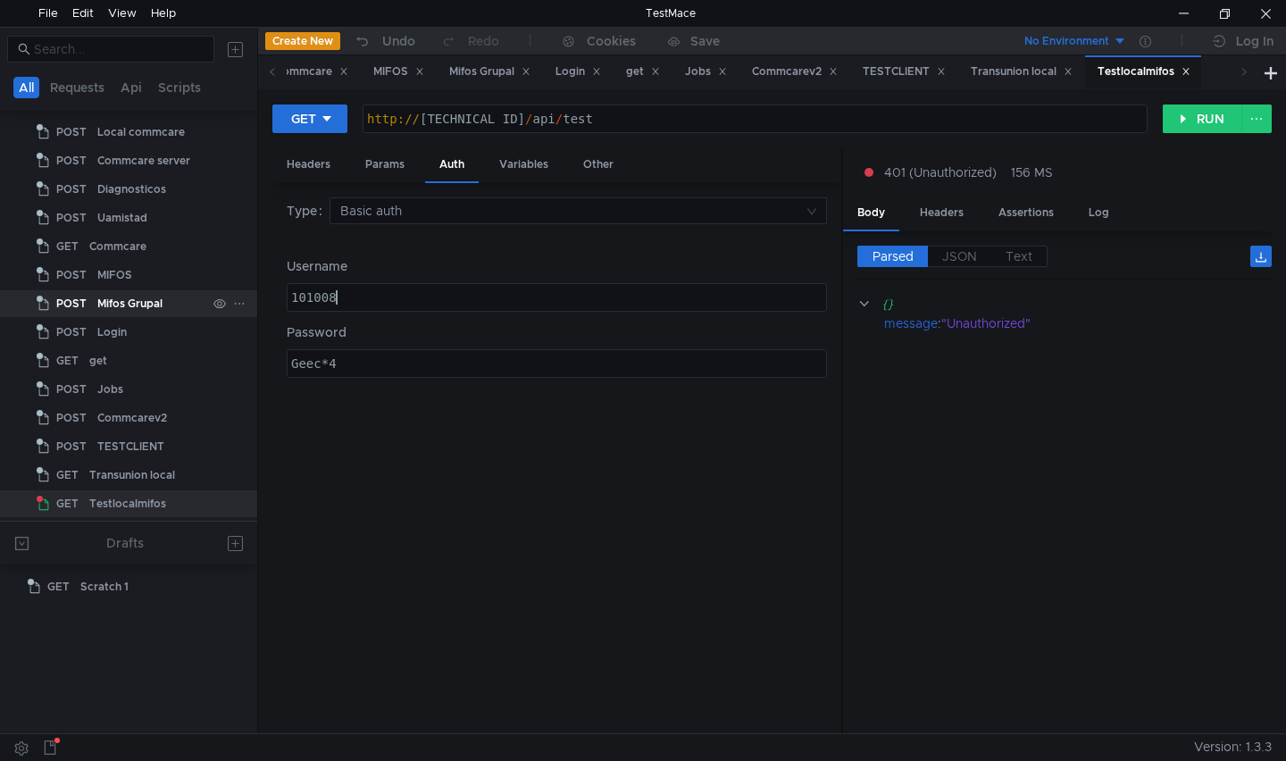
click at [151, 303] on as-split "All Requests Api Scripts Project Temp Project POST Local commcare POST Commcare…" at bounding box center [643, 380] width 1286 height 706
click at [408, 298] on div "101008" at bounding box center [556, 297] width 538 height 27
click at [178, 303] on as-split "All Requests Api Scripts Project Temp Project POST Local commcare POST Commcare…" at bounding box center [643, 380] width 1286 height 706
type textarea "mifos"
drag, startPoint x: 361, startPoint y: 364, endPoint x: 227, endPoint y: 354, distance: 134.3
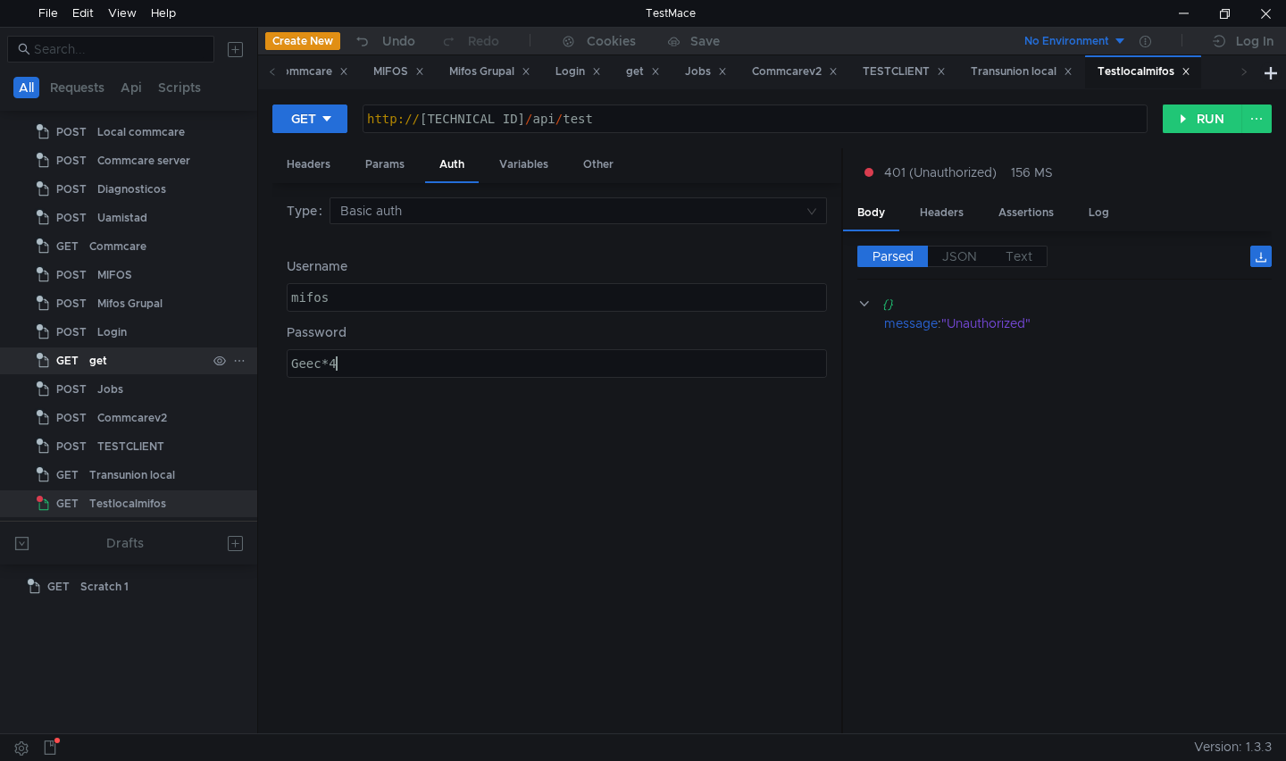
click at [242, 356] on as-split "All Requests Api Scripts Project Temp Project POST Local commcare POST Commcare…" at bounding box center [643, 380] width 1286 height 706
paste textarea "7o!rk3xGcpQt"
type textarea "7o!rk3xGcpQt"
click at [1212, 125] on button "RUN" at bounding box center [1201, 118] width 79 height 29
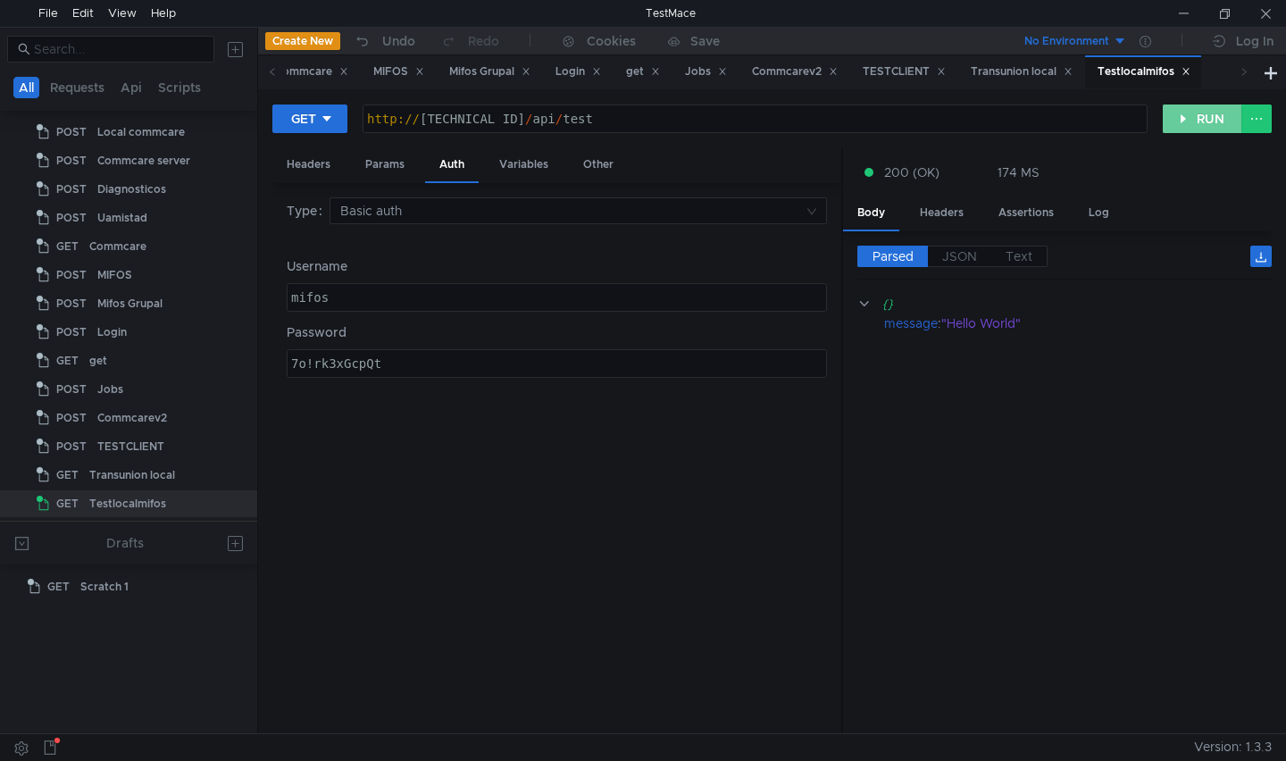
click at [1198, 121] on button "RUN" at bounding box center [1201, 118] width 79 height 29
click at [1202, 125] on button "RUN" at bounding box center [1201, 118] width 79 height 29
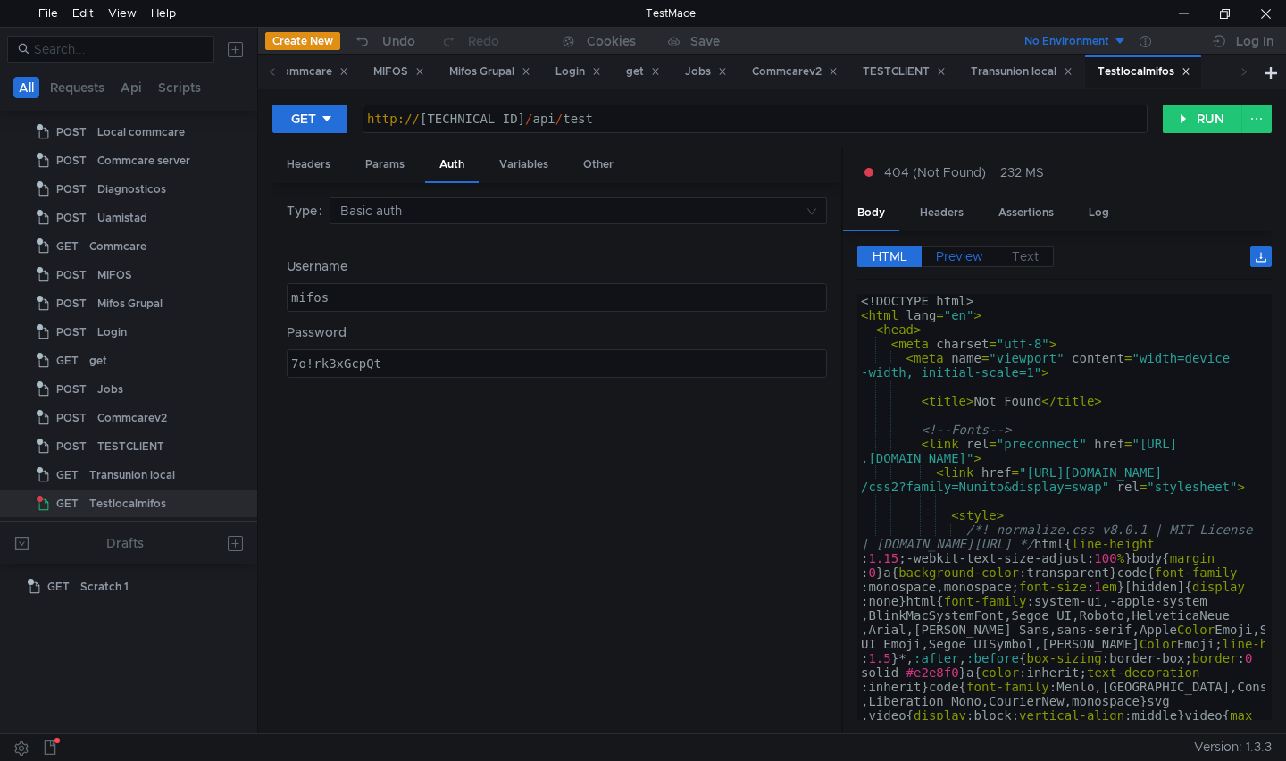
click at [957, 256] on span "Preview" at bounding box center [959, 256] width 47 height 16
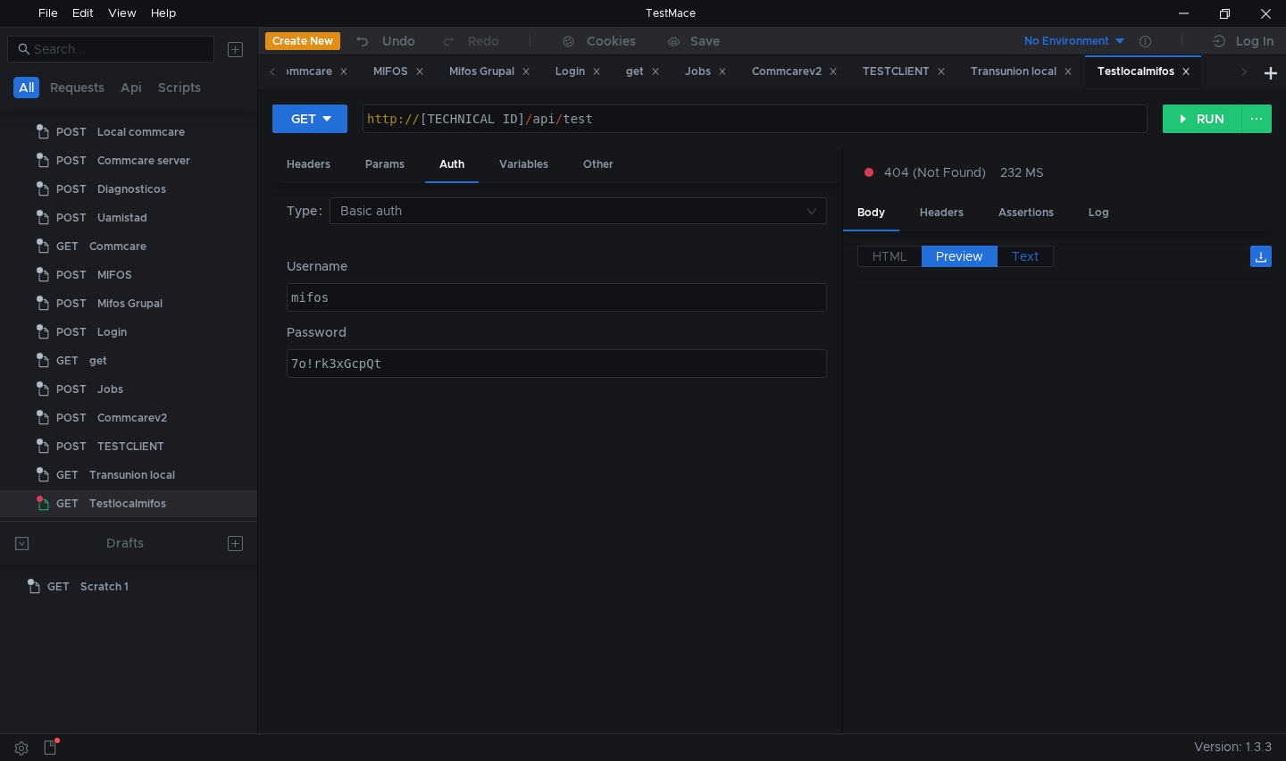
click at [1019, 256] on span "Text" at bounding box center [1024, 256] width 27 height 16
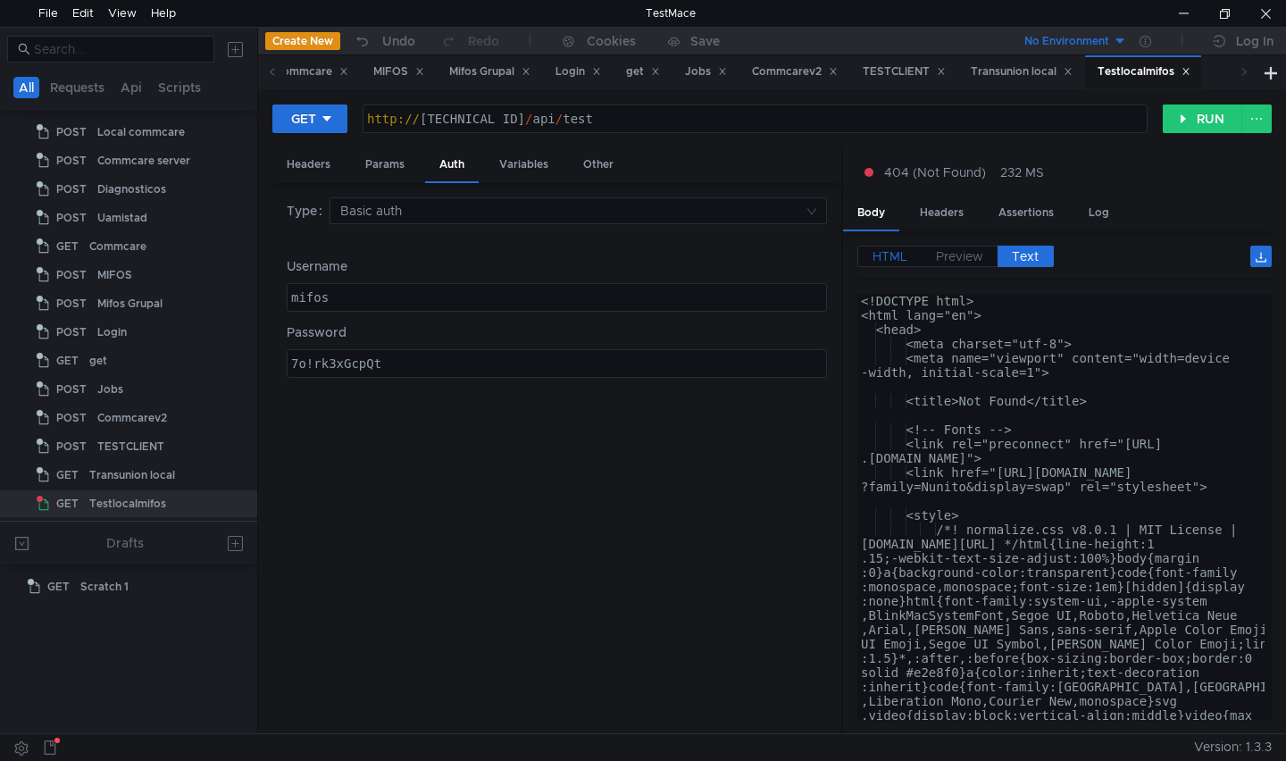
click at [900, 263] on span "HTML" at bounding box center [889, 256] width 35 height 16
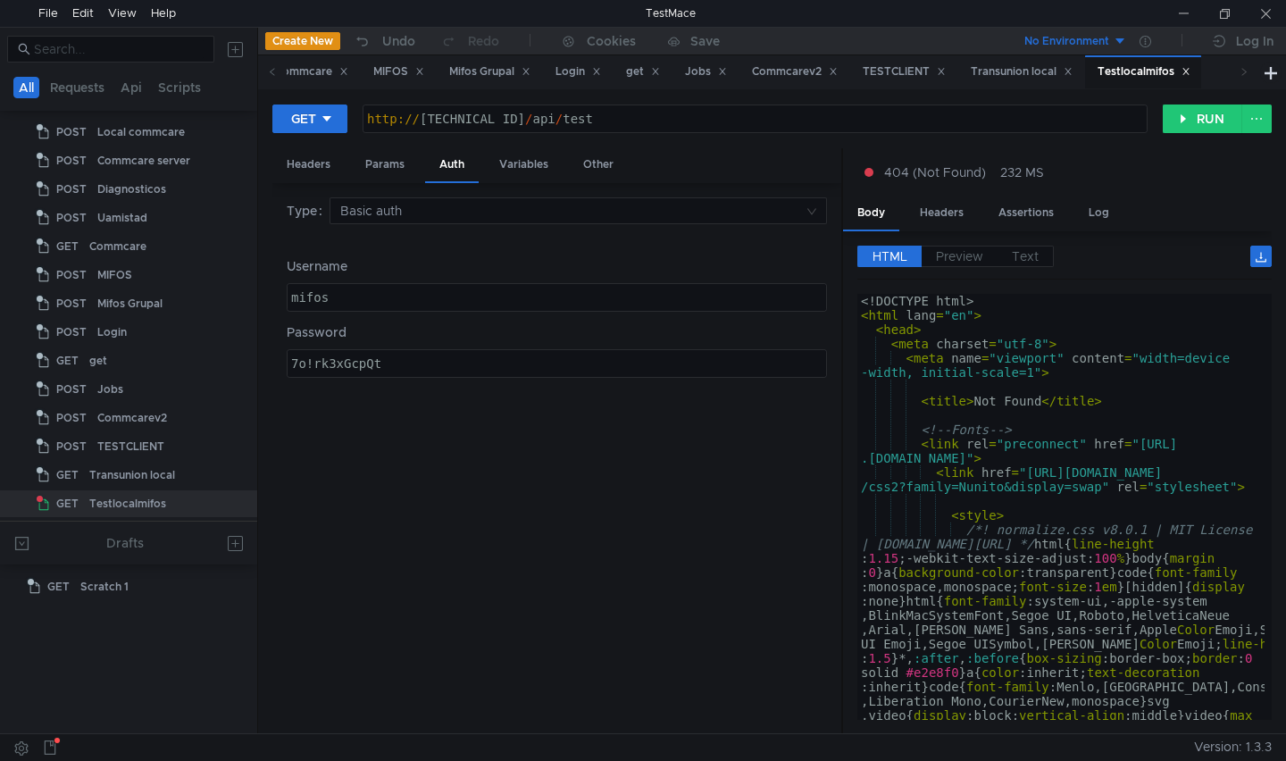
scroll to position [0, 2]
